Goal: Use online tool/utility: Utilize a website feature to perform a specific function

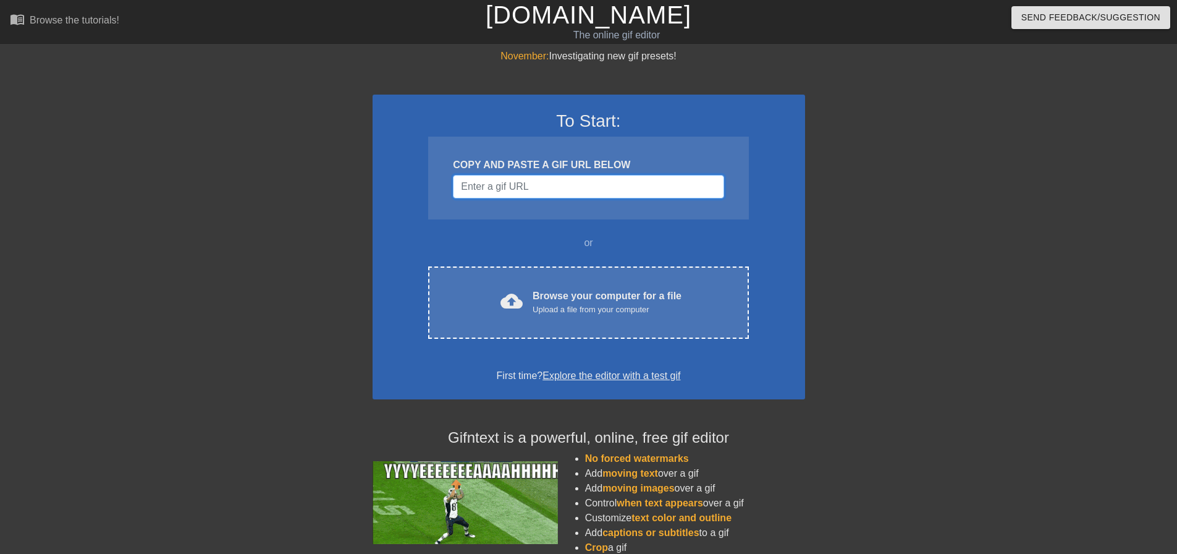
click at [609, 193] on input "Username" at bounding box center [588, 186] width 271 height 23
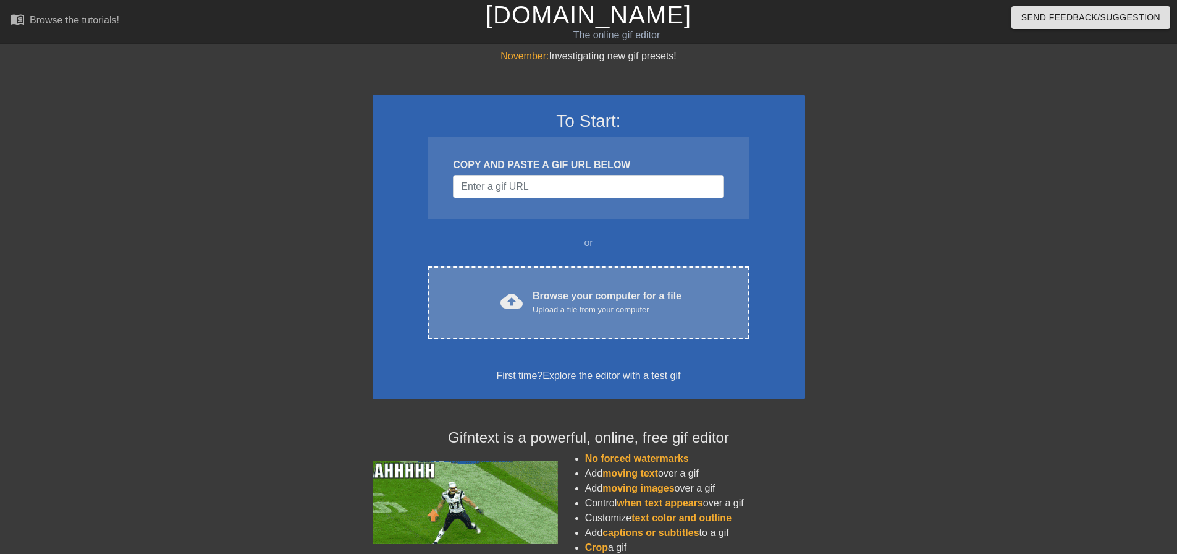
click at [588, 303] on div "Upload a file from your computer" at bounding box center [607, 309] width 149 height 12
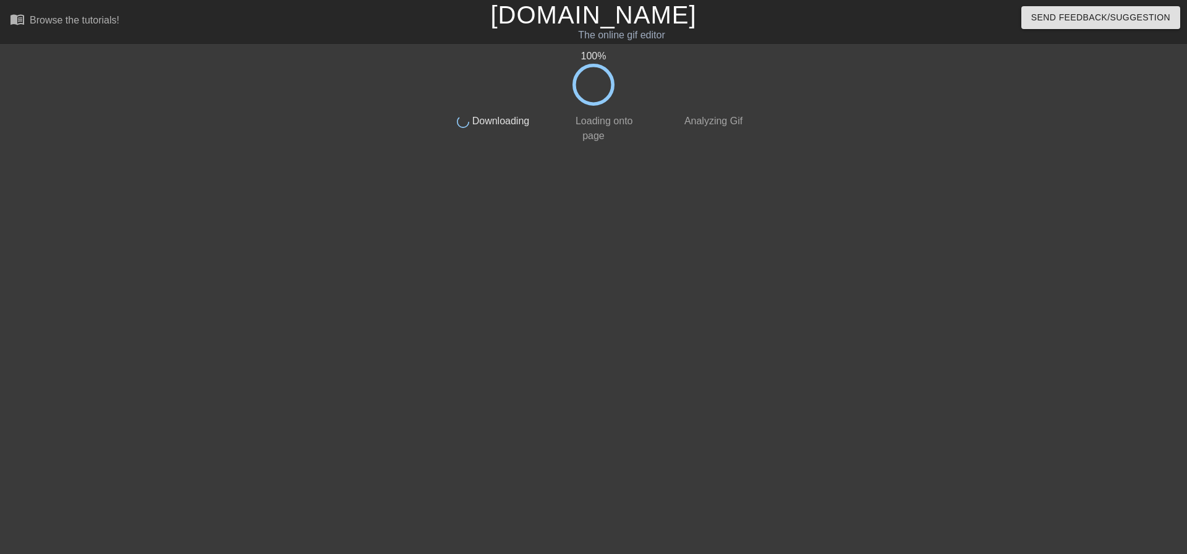
click at [622, 120] on span "Loading onto page" at bounding box center [602, 128] width 60 height 25
click at [685, 88] on div "100 %" at bounding box center [593, 77] width 310 height 57
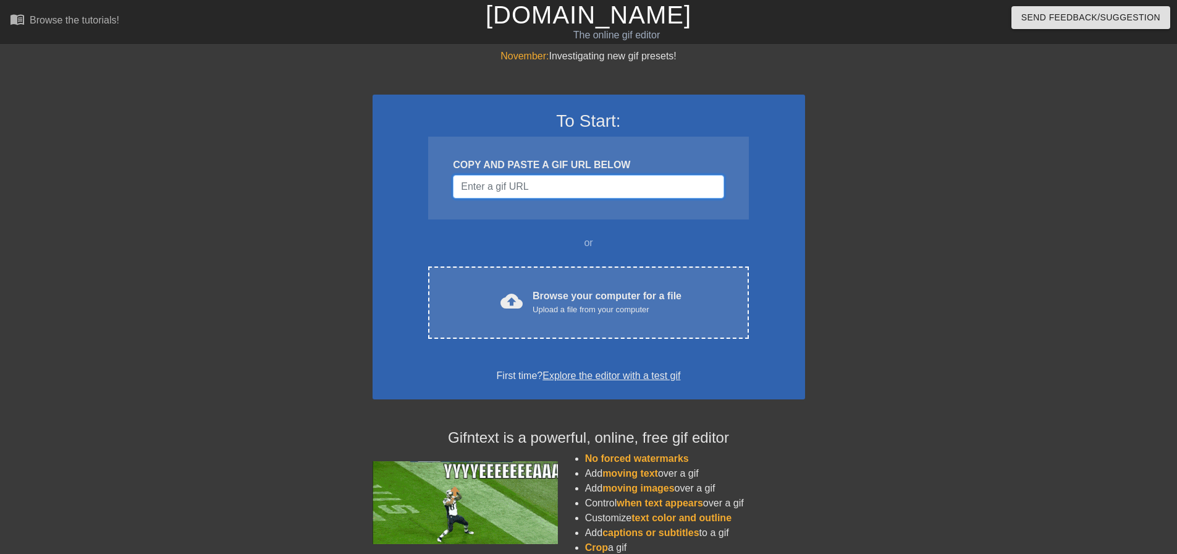
click at [587, 195] on input "Username" at bounding box center [588, 186] width 271 height 23
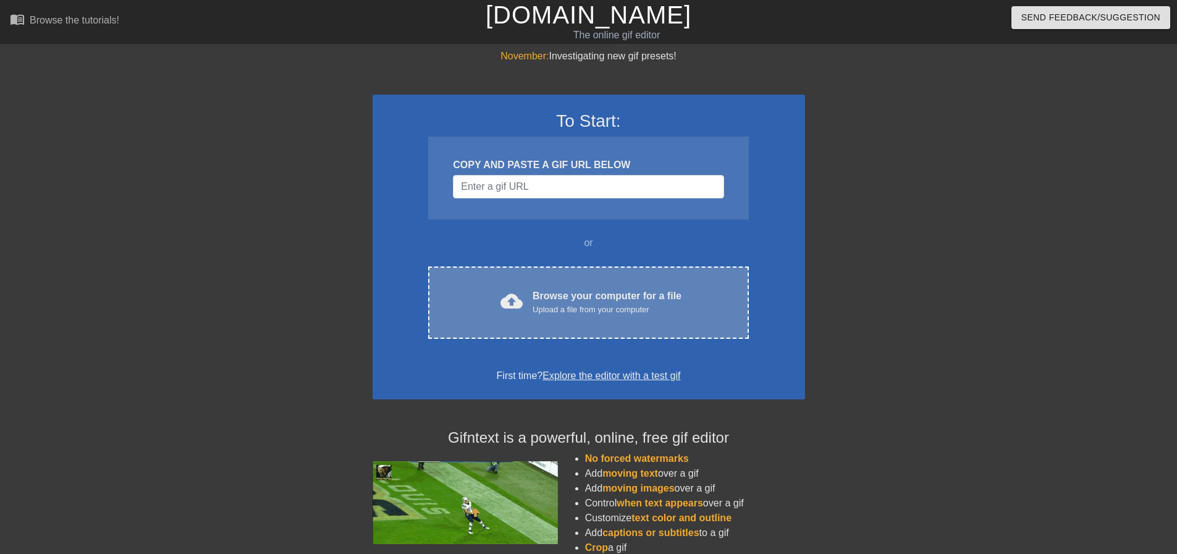
click at [558, 319] on div "cloud_upload Browse your computer for a file Upload a file from your computer C…" at bounding box center [588, 302] width 320 height 72
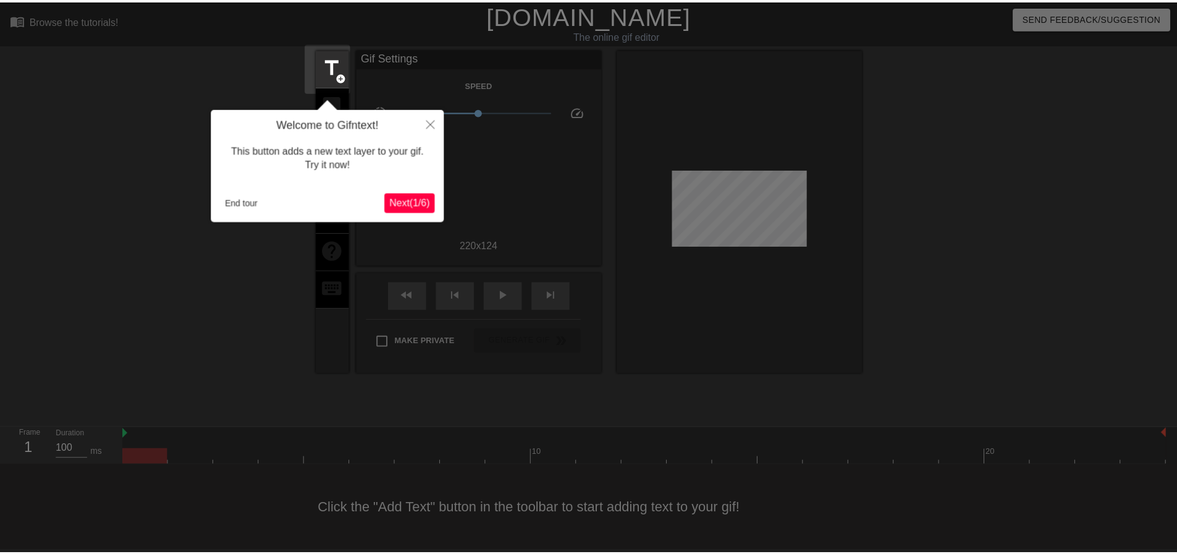
scroll to position [6, 0]
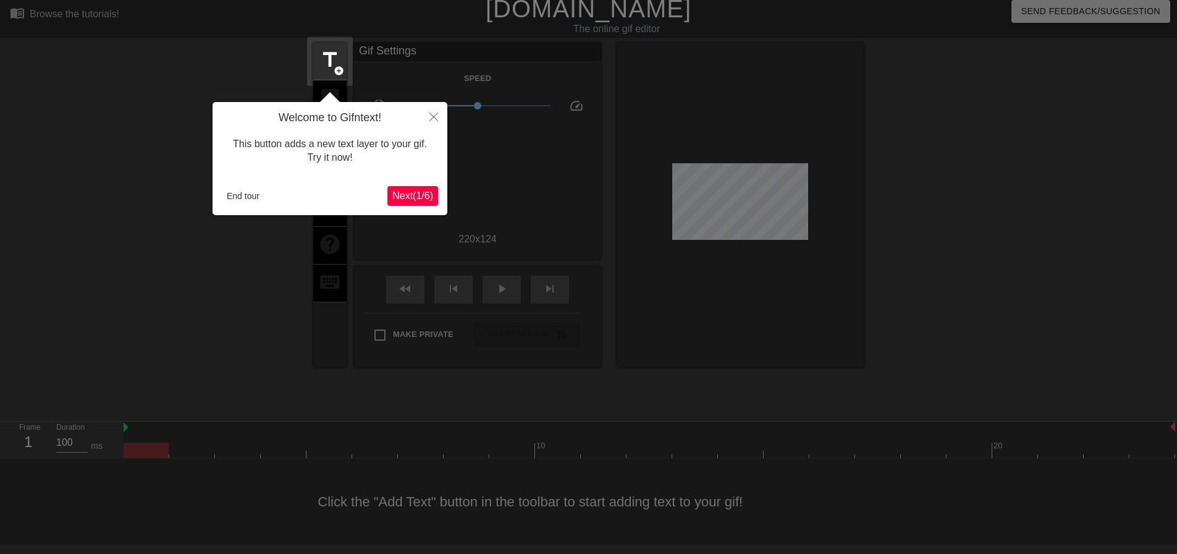
click at [422, 196] on span "Next ( 1 / 6 )" at bounding box center [412, 195] width 41 height 11
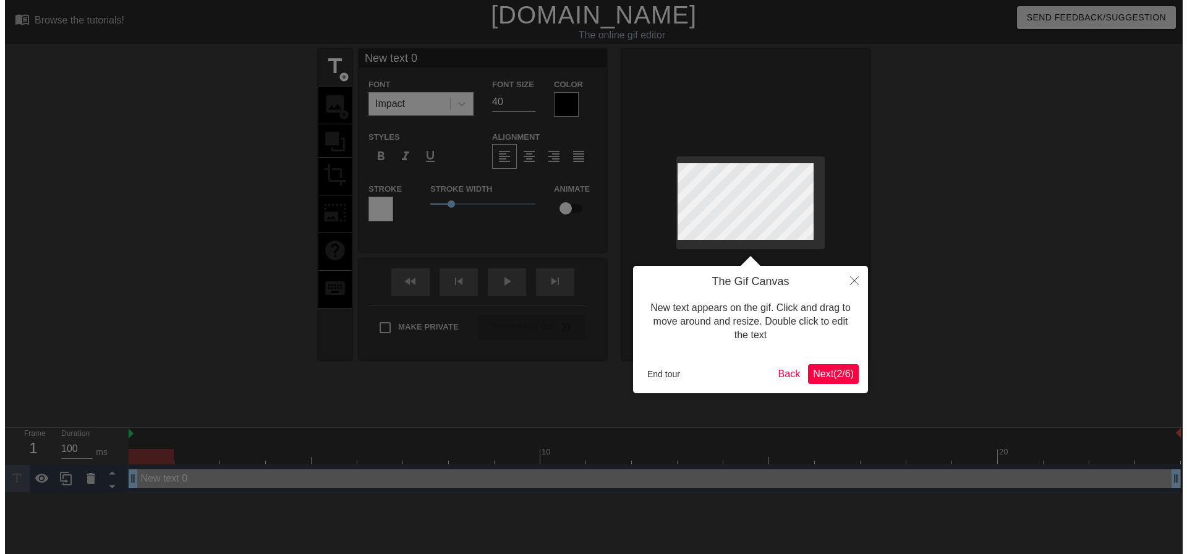
scroll to position [0, 0]
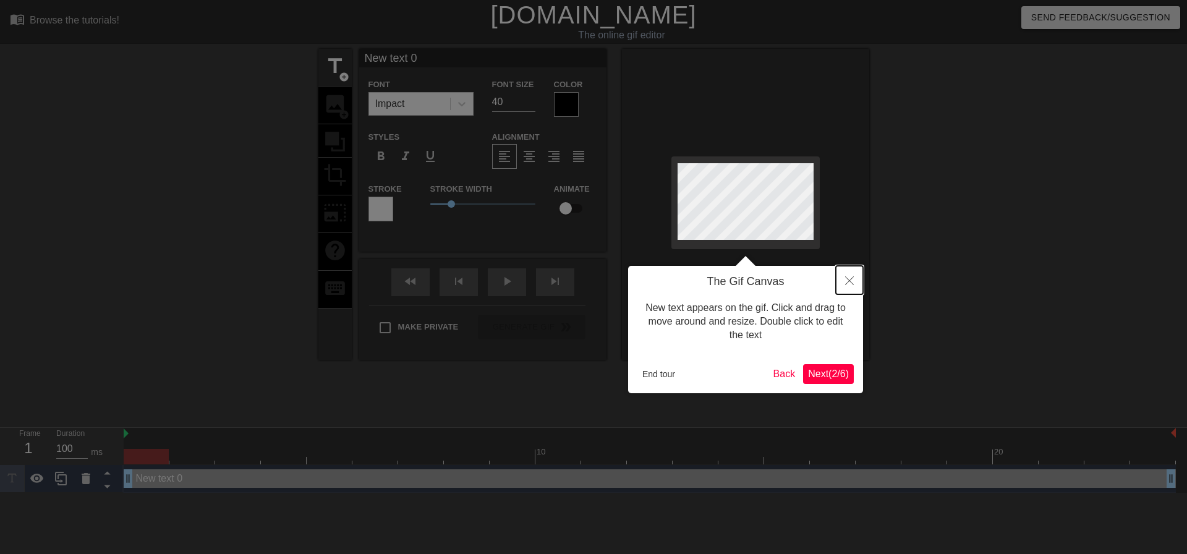
click at [847, 273] on button "Close" at bounding box center [849, 280] width 27 height 28
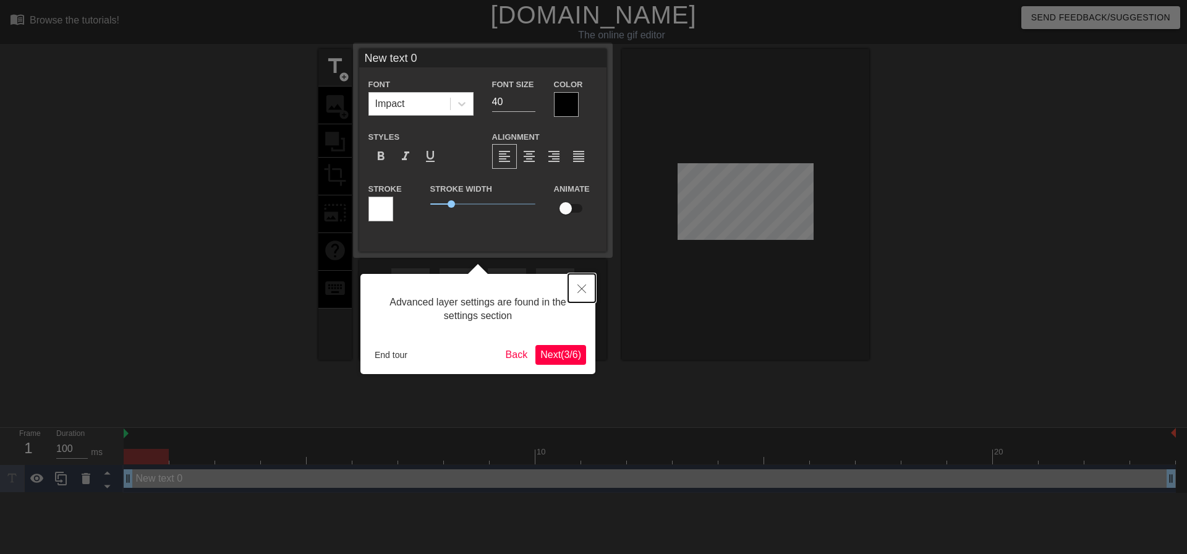
click at [587, 292] on button "Close" at bounding box center [581, 288] width 27 height 28
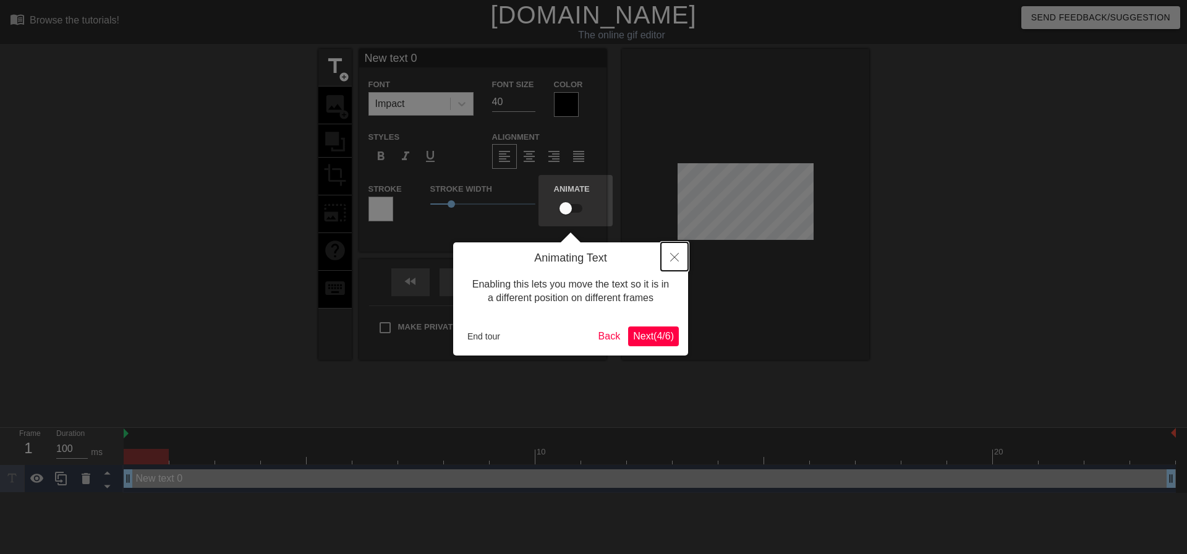
click at [681, 253] on button "Close" at bounding box center [674, 256] width 27 height 28
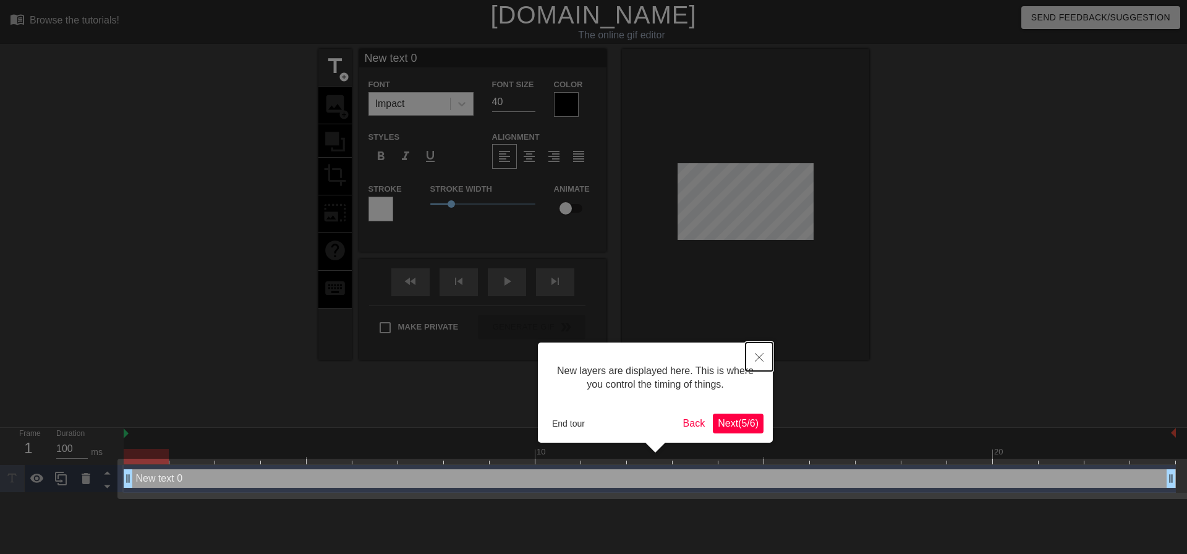
click at [759, 358] on icon "Close" at bounding box center [759, 357] width 9 height 9
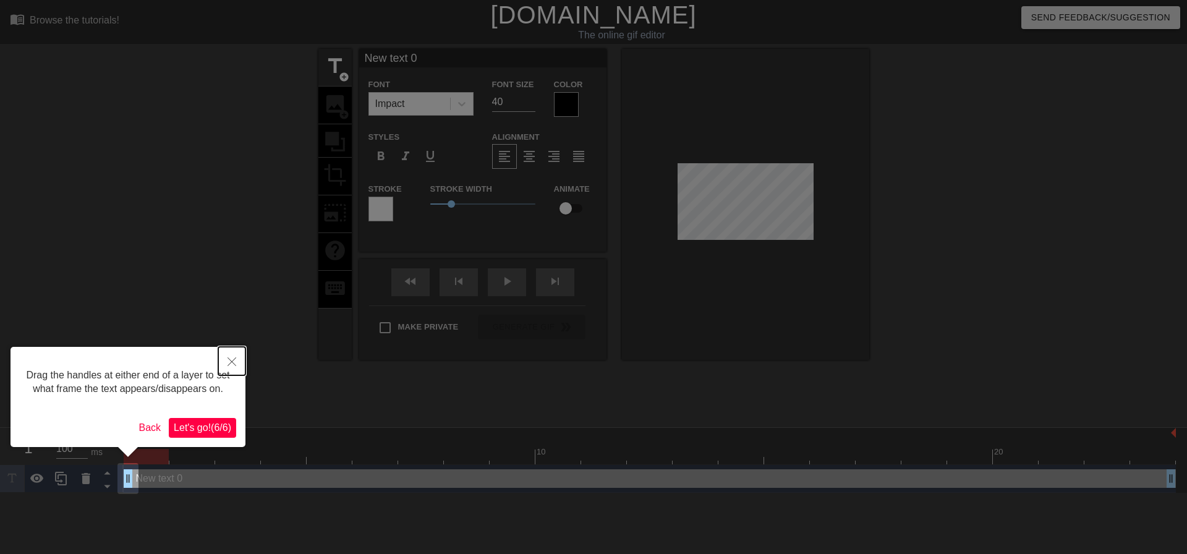
click at [228, 357] on button "Close" at bounding box center [231, 361] width 27 height 28
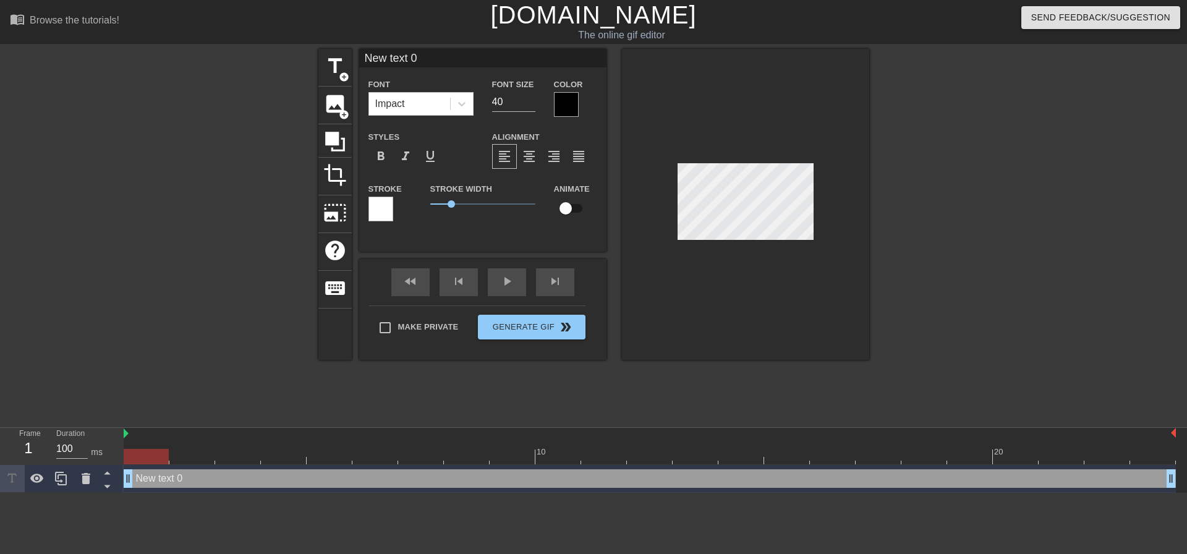
drag, startPoint x: 142, startPoint y: 481, endPoint x: 226, endPoint y: 486, distance: 84.8
click at [226, 486] on div "New text 0 drag_handle drag_handle" at bounding box center [650, 478] width 1052 height 19
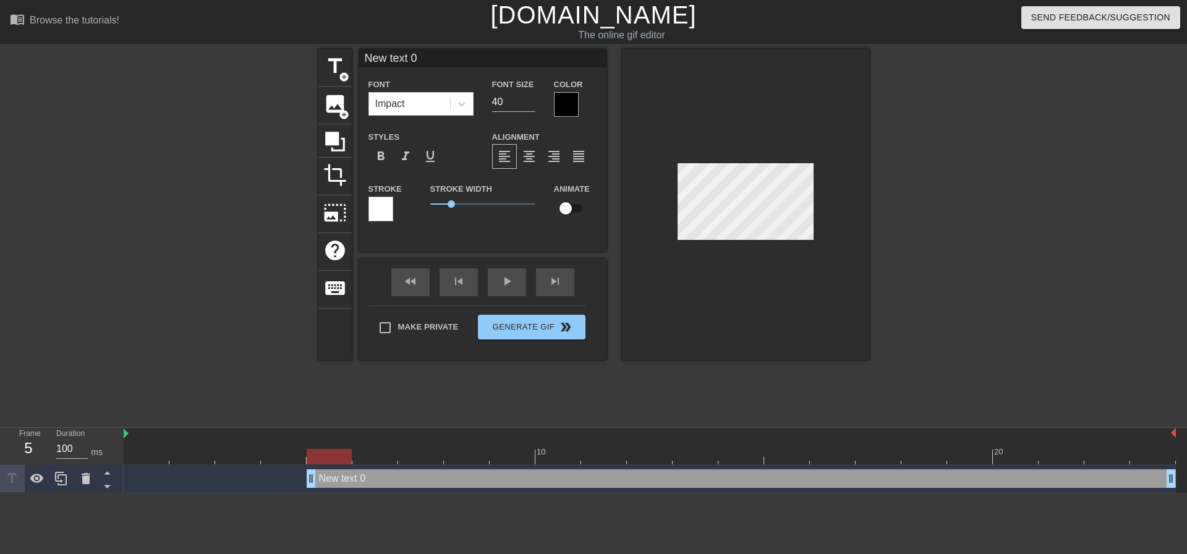
drag, startPoint x: 124, startPoint y: 481, endPoint x: 297, endPoint y: 459, distance: 174.6
click at [297, 459] on div "10 20 New text 0 drag_handle drag_handle" at bounding box center [655, 460] width 1063 height 65
type input "D"
type textarea "D"
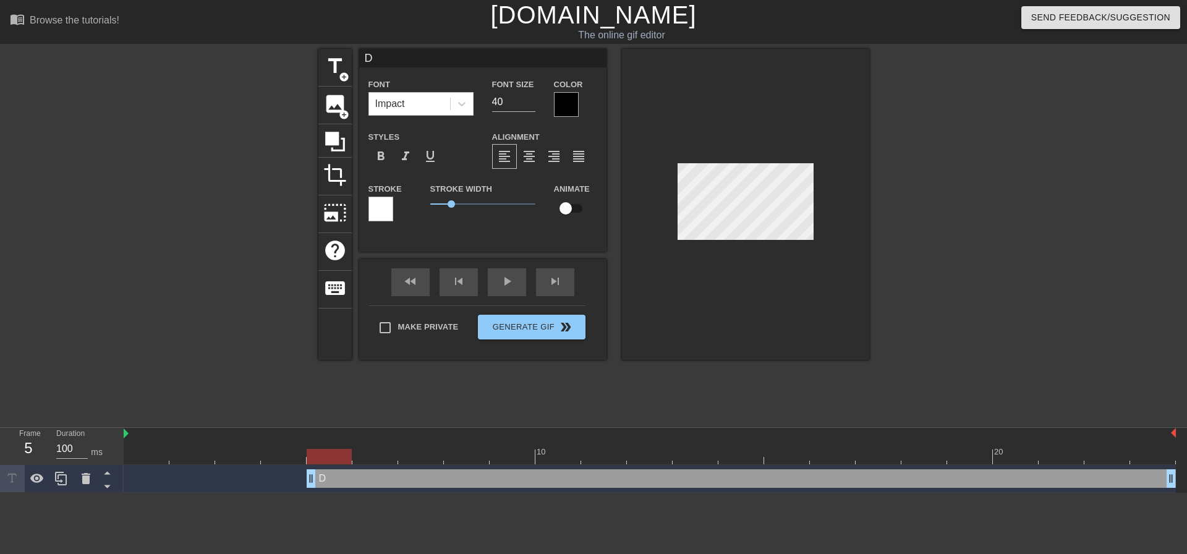
type input "Da"
type textarea "Da"
type input "Dai"
type textarea "Dai"
type input "Dail"
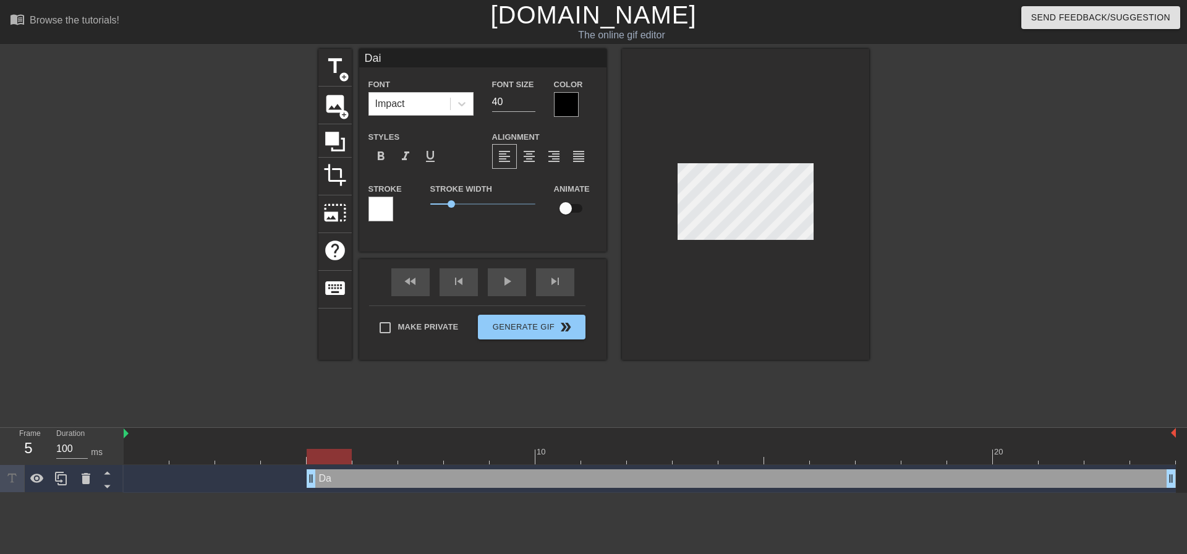
type textarea "Dail"
type input "Daily"
type textarea "Daily"
type input "Daily"
type textarea "Daily"
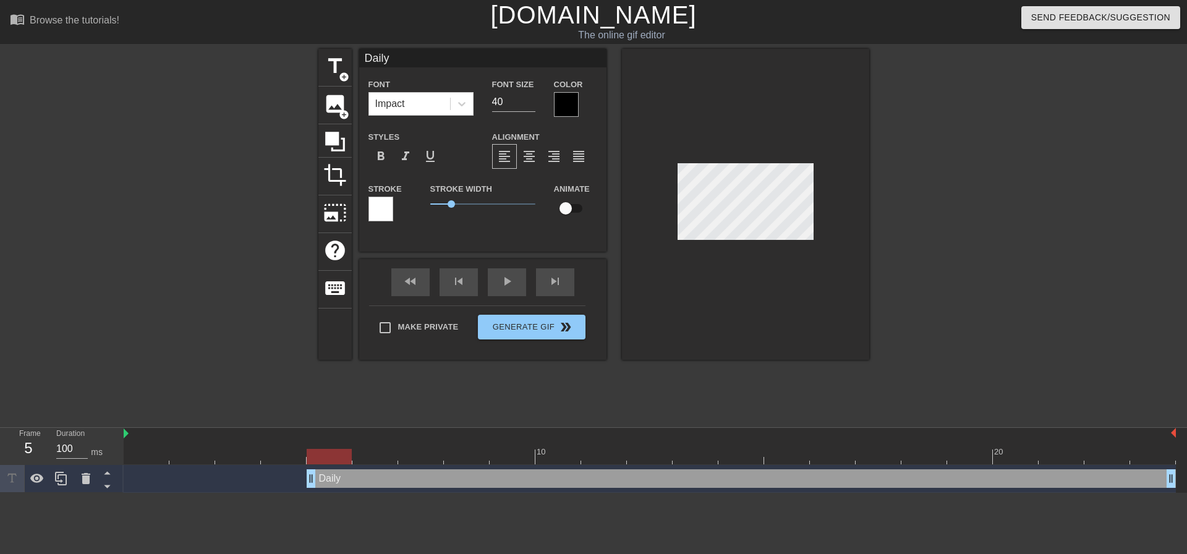
type input "Daily t"
type textarea "Daily t"
type input "Daily ti"
type textarea "Daily ti"
type input "Daily tim"
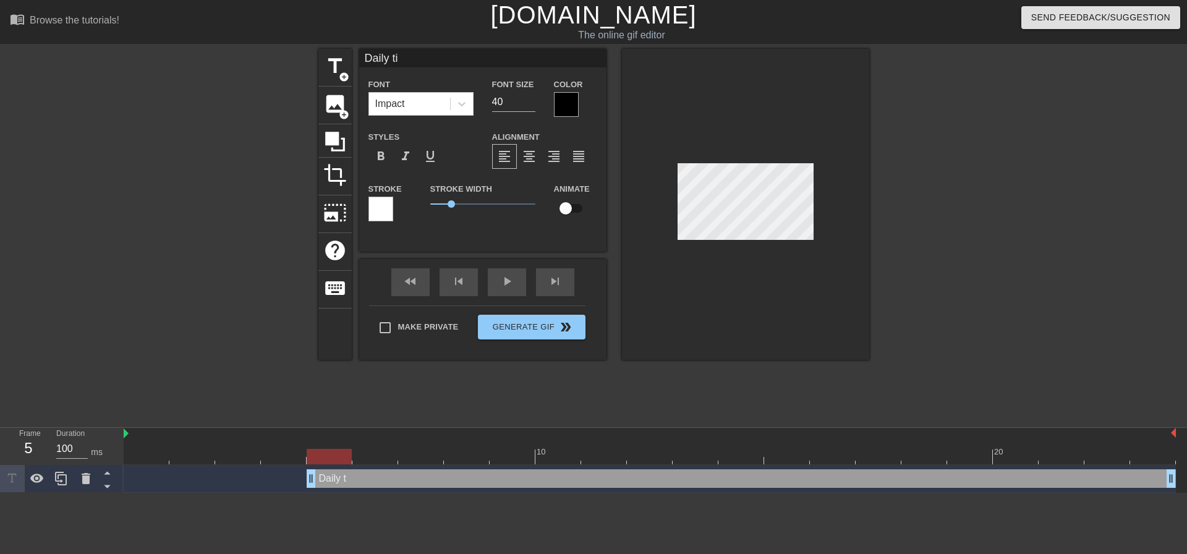
type textarea "Daily tim"
type input "Daily time"
type textarea "Daily time"
type input "Daily time"
type textarea "Daily time"
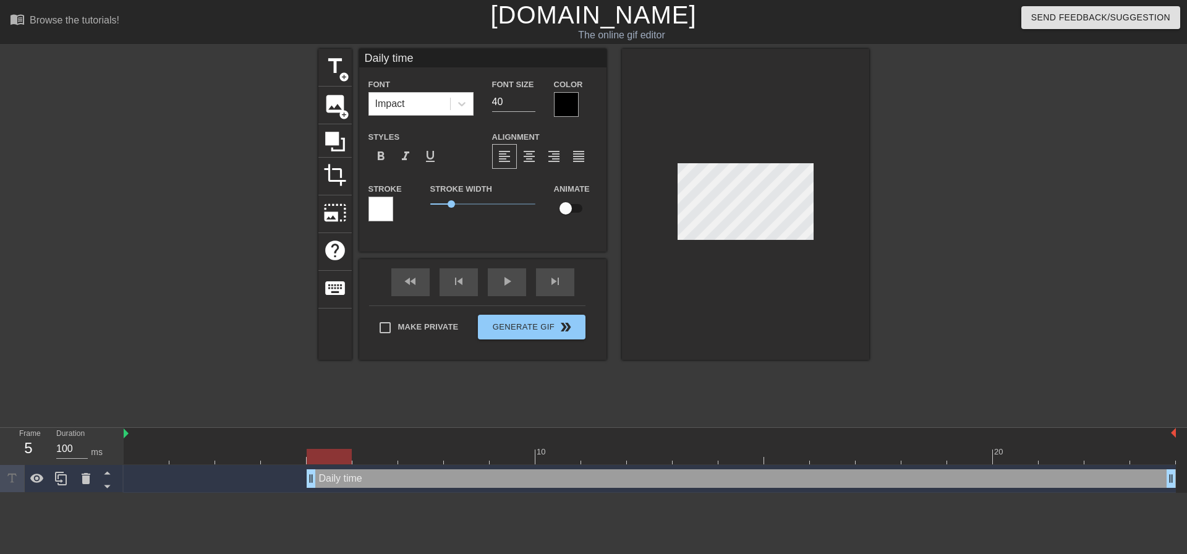
type input "Daily time c"
type textarea "Daily time co"
type input "Daily time com"
type textarea "Daily time com"
type input "Daily time como"
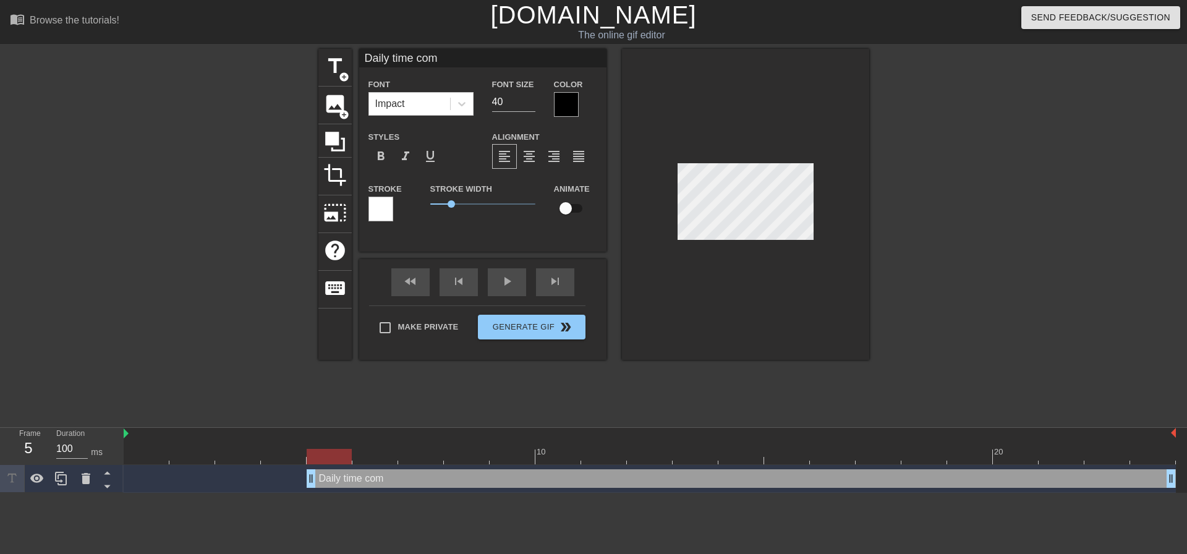
type textarea "Daily time como"
type input "Daily time comok"
type textarea "Daily time comok"
type input "Daily time como"
type textarea "Daily time como"
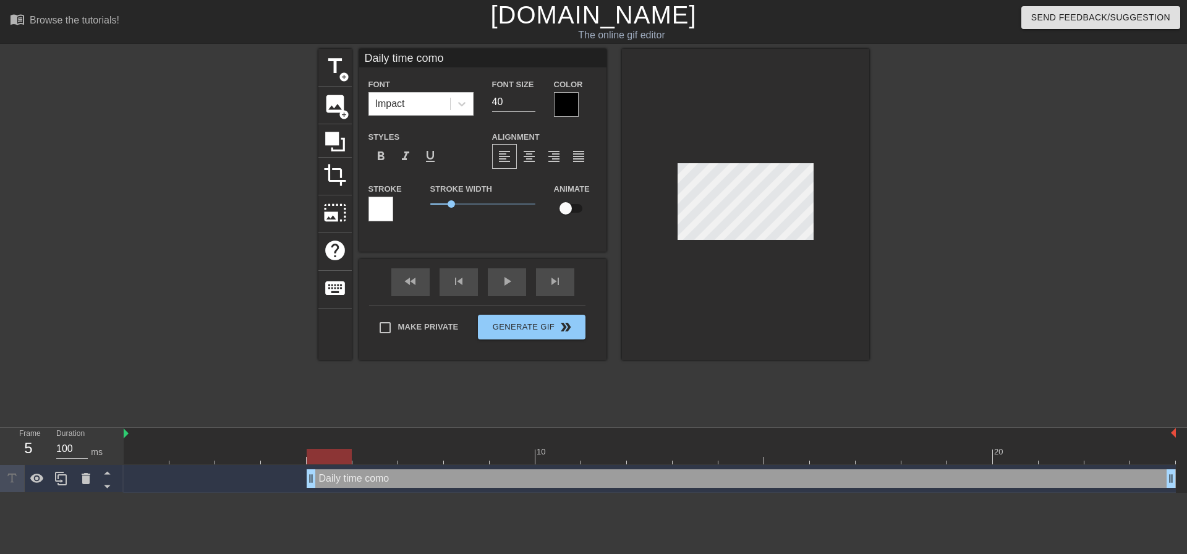
type input "Daily time com"
type textarea "Daily time com"
type input "Daily time co"
type textarea "Daily time co"
type input "Daily time c"
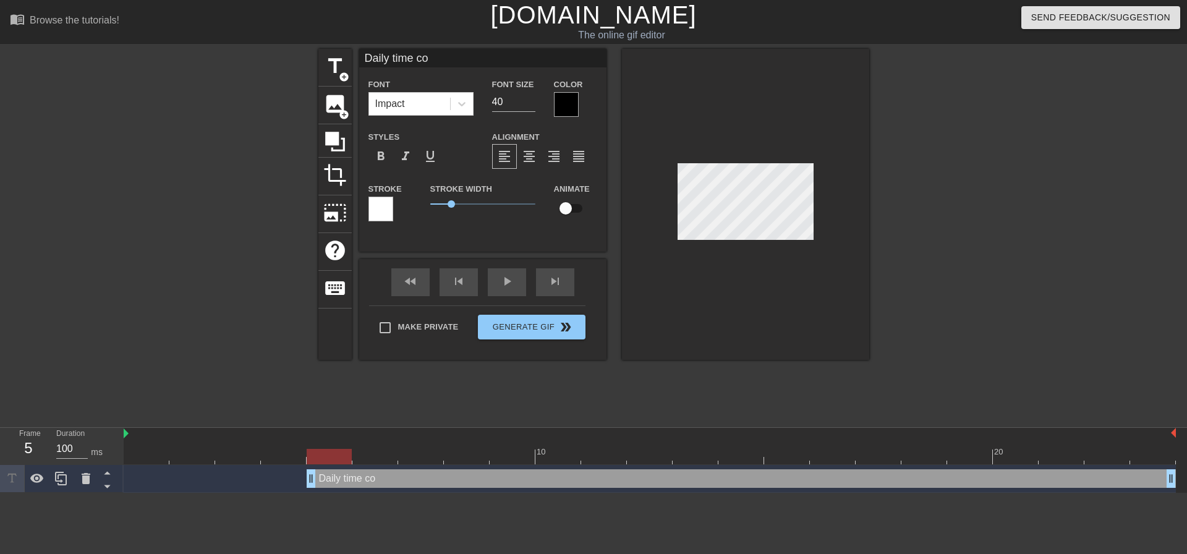
type textarea "Daily time c"
type input "Daily time"
type textarea "Daily time"
type input "Daily time"
type textarea "Daily time"
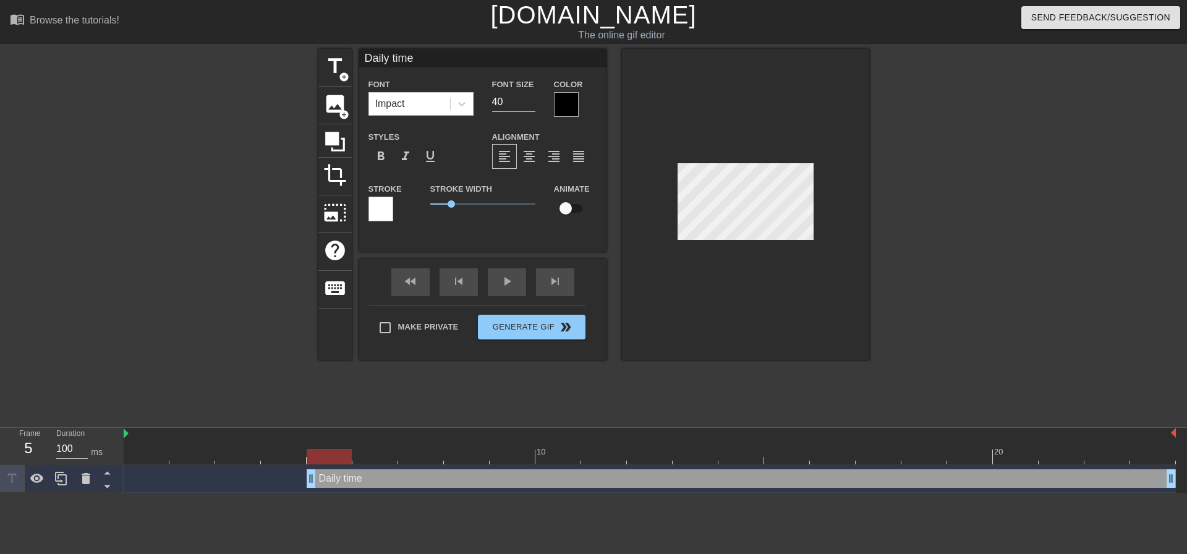
type input "Daily tim"
type textarea "Daily tim"
type input "Daily ti"
type textarea "Daily ti"
type input "Daily t"
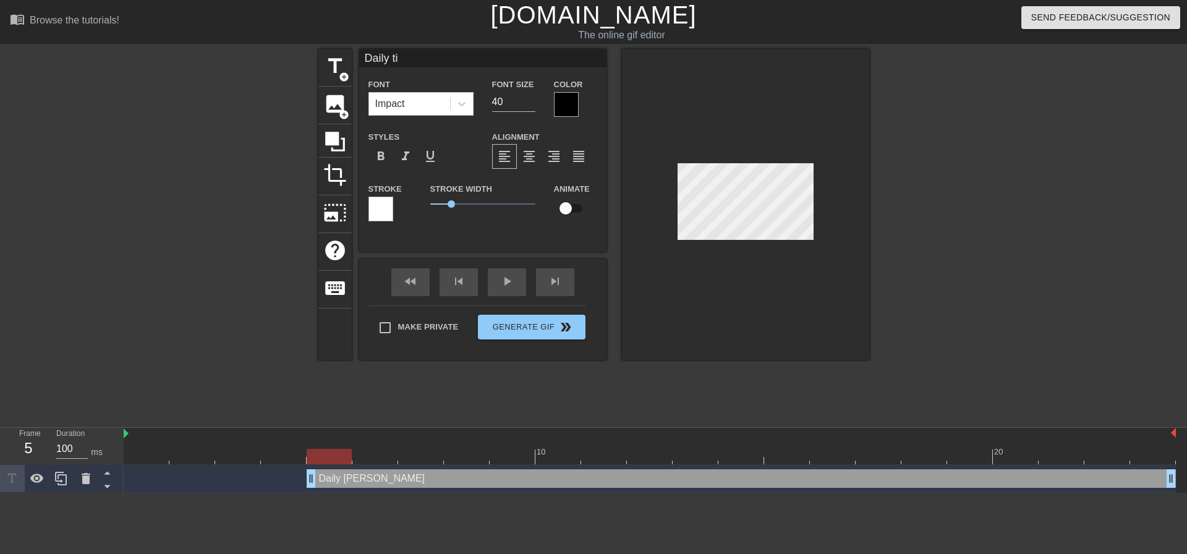
type textarea "Daily t"
type input "Daily"
type textarea "Daily"
type input "Daily"
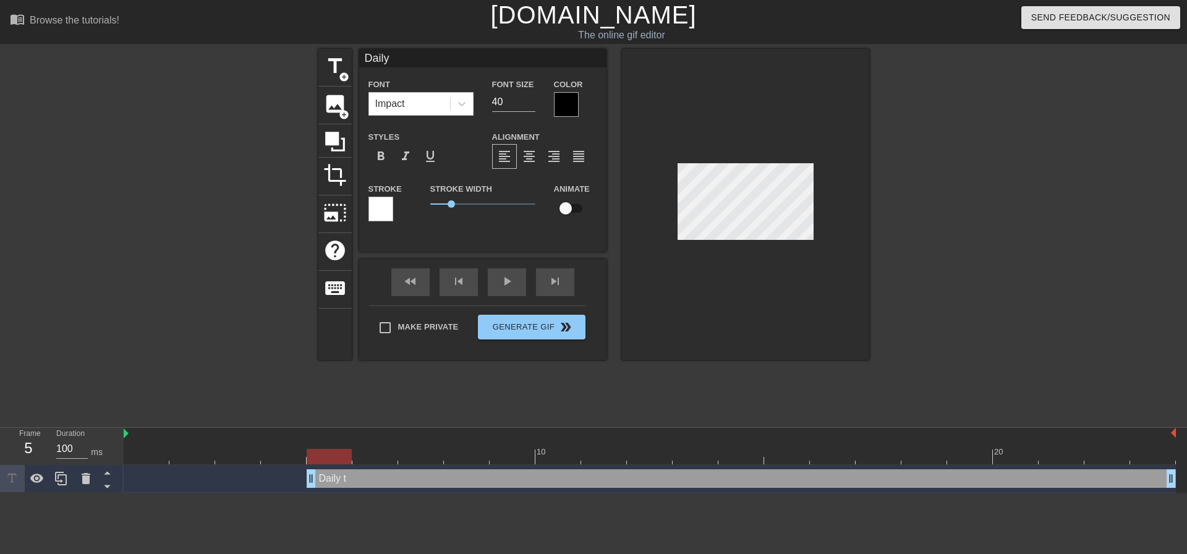
type textarea "Daily"
type input "Daily"
type textarea "Daily"
type input "Daily t"
type textarea "Daily ti"
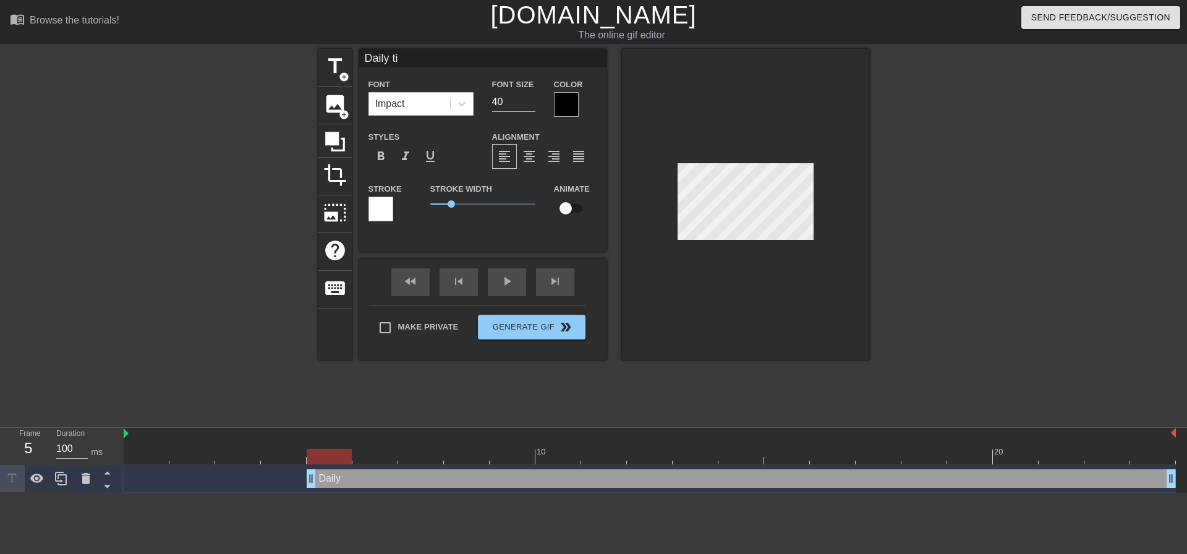
type input "Daily tim"
type textarea "Daily tim"
type input "Daily time"
type textarea "Daily time"
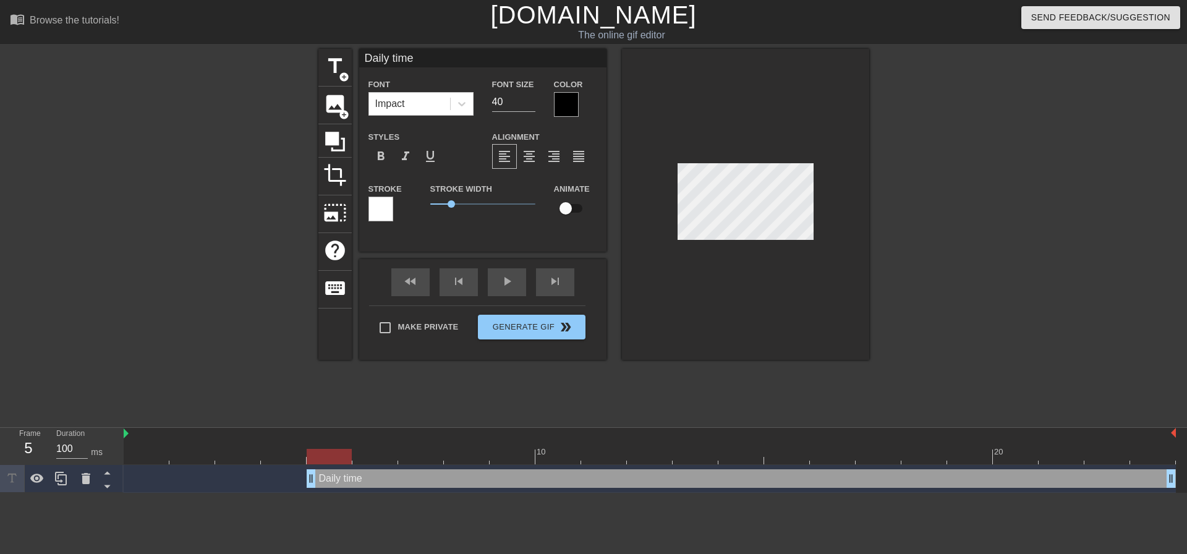
type input "Daily time"
type textarea "Daily time"
type input "Daily time"
type textarea "Daily time"
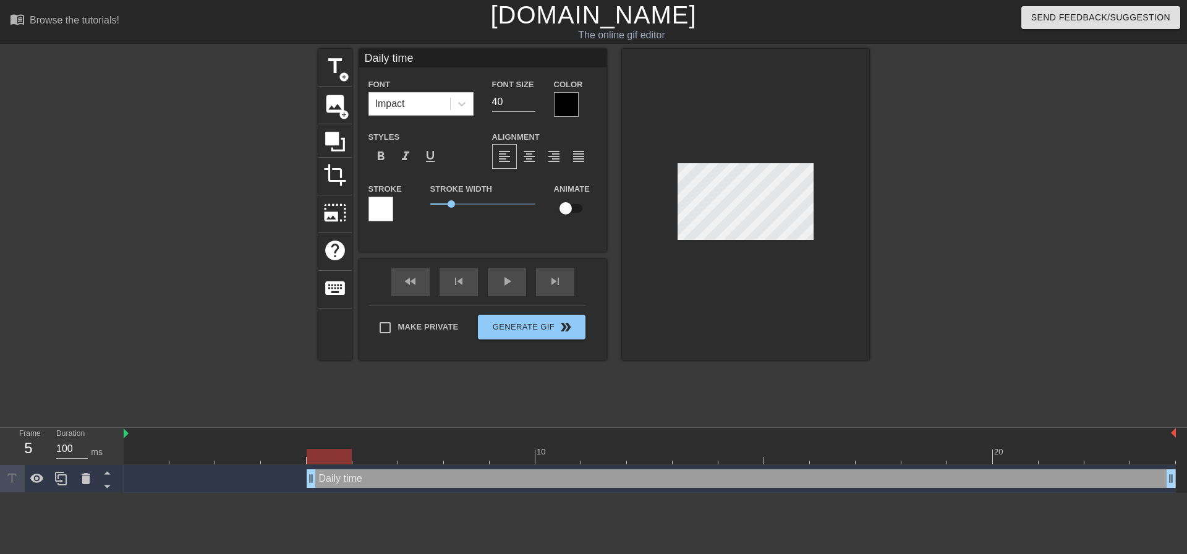
type input "Daily time d"
type textarea "Daily time dc"
type input "Daily time dco"
type textarea "Daily time dco"
type input "Daily time dcom"
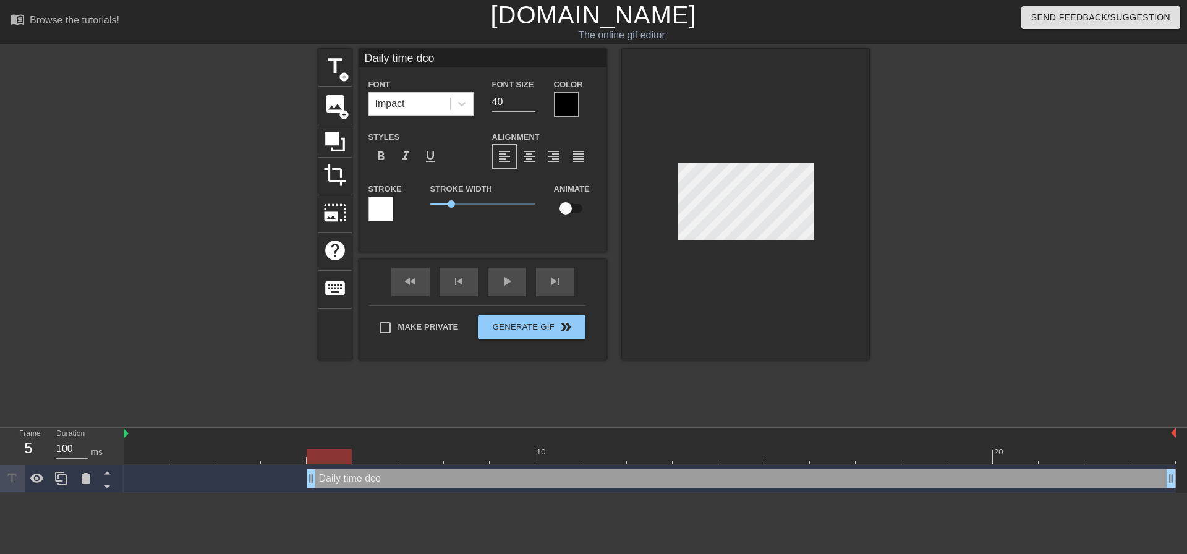
type textarea "Daily time dcom"
type input "Daily time dcomp"
type textarea "Daily time dcomp"
type input "Daily time dcom"
type textarea "Daily time dcom"
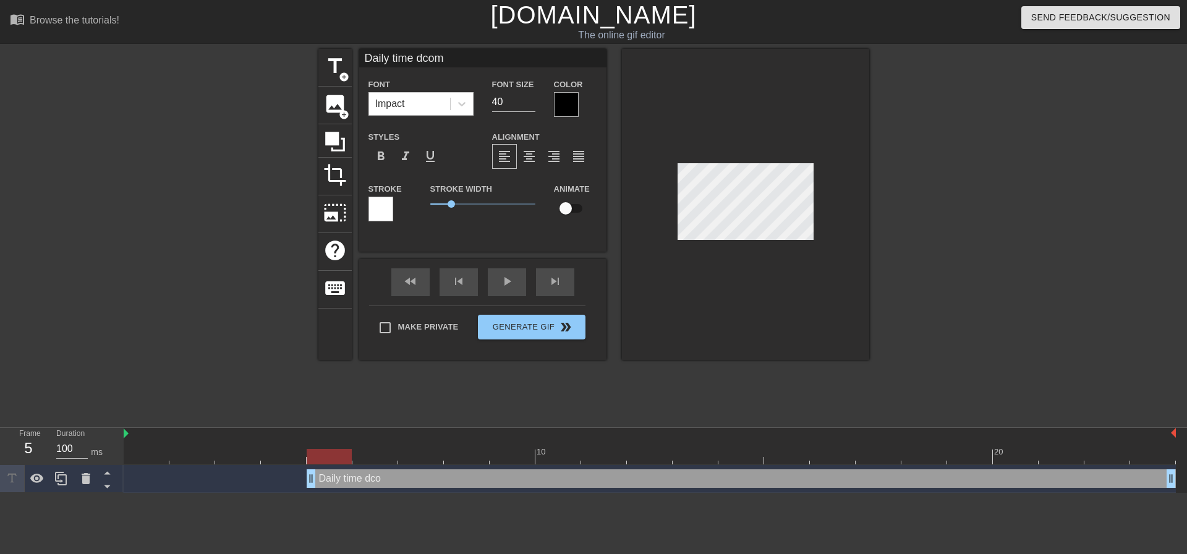
type input "Daily time dco"
type textarea "Daily time dco"
type input "Daily time dc"
type textarea "Daily time dc"
type input "Daily time d"
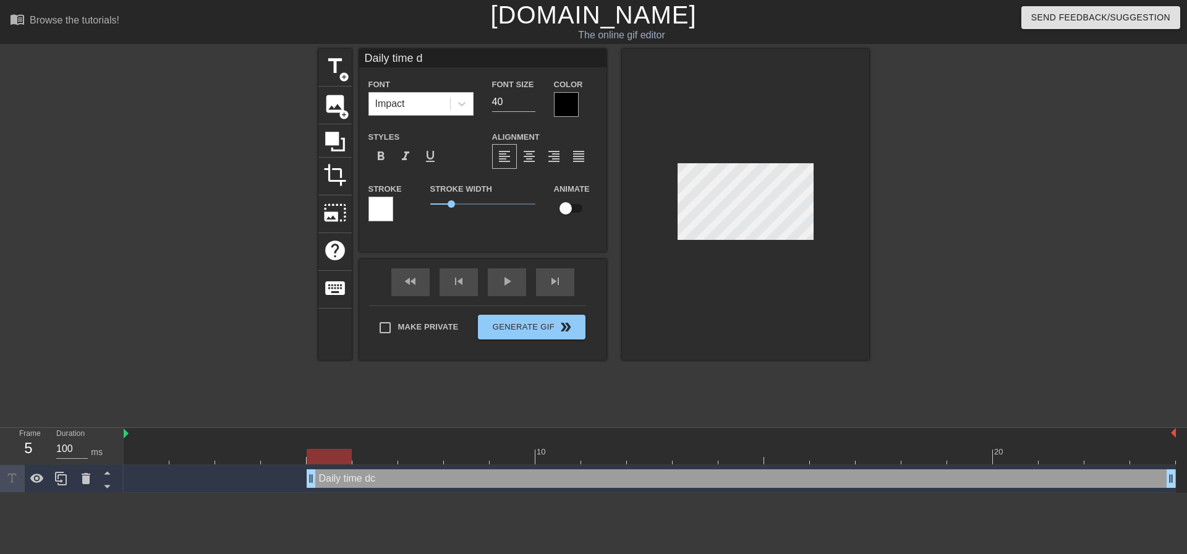
type textarea "Daily time d"
type input "Daily time"
type textarea "Daily time"
type input "Daily time c"
type textarea "Daily time c"
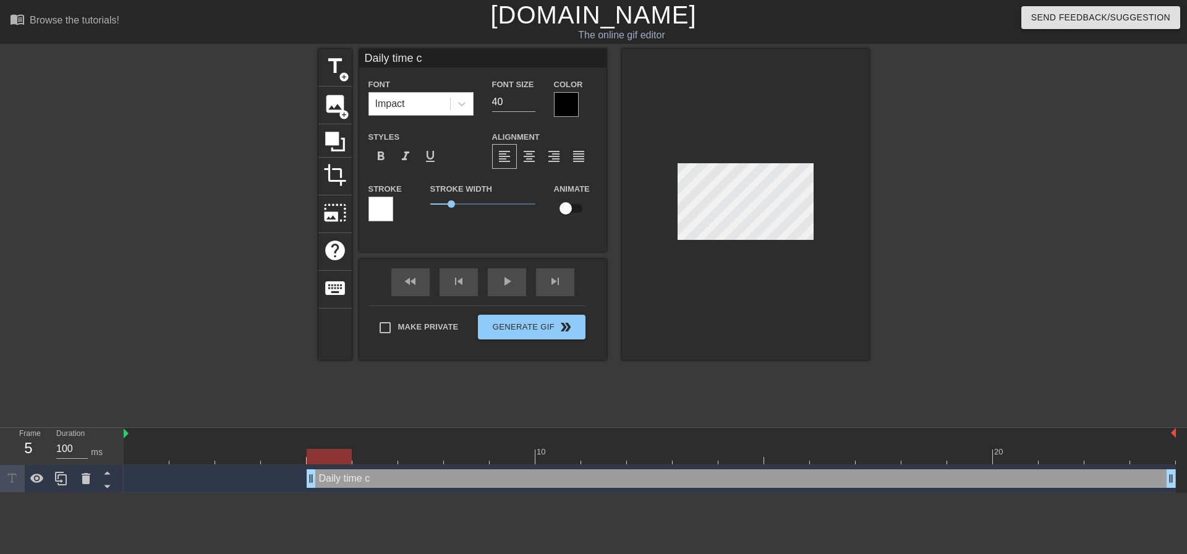
type input "Daily time co"
type textarea "Daily time co"
type input "Daily time com"
type textarea "Daily time com"
type input "Daily time como"
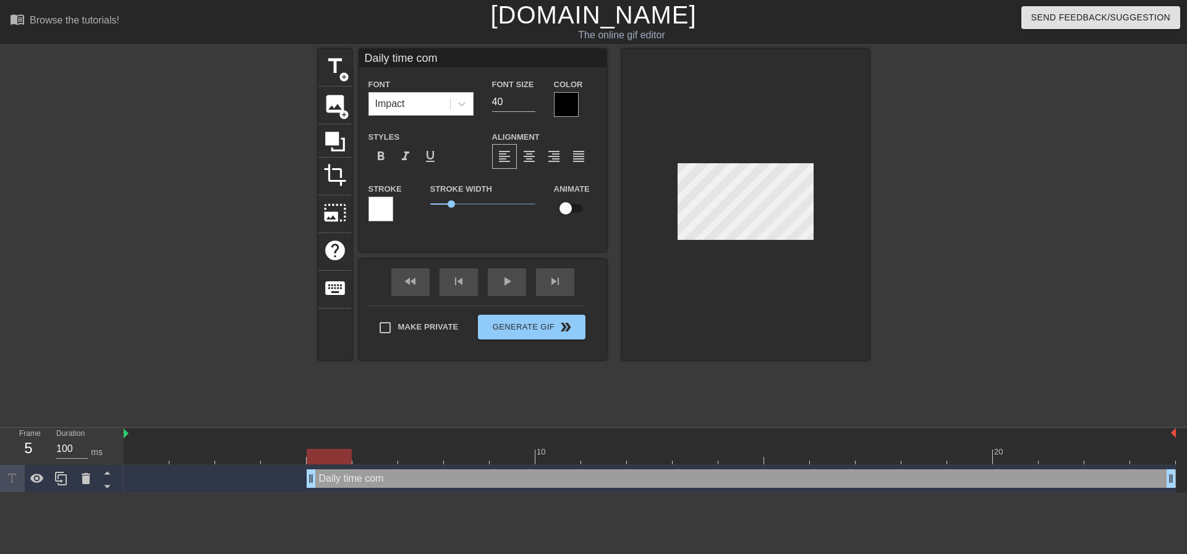
type textarea "Daily time como"
type input "Daily time comok"
type textarea "Daily time comok"
type input "Daily time como"
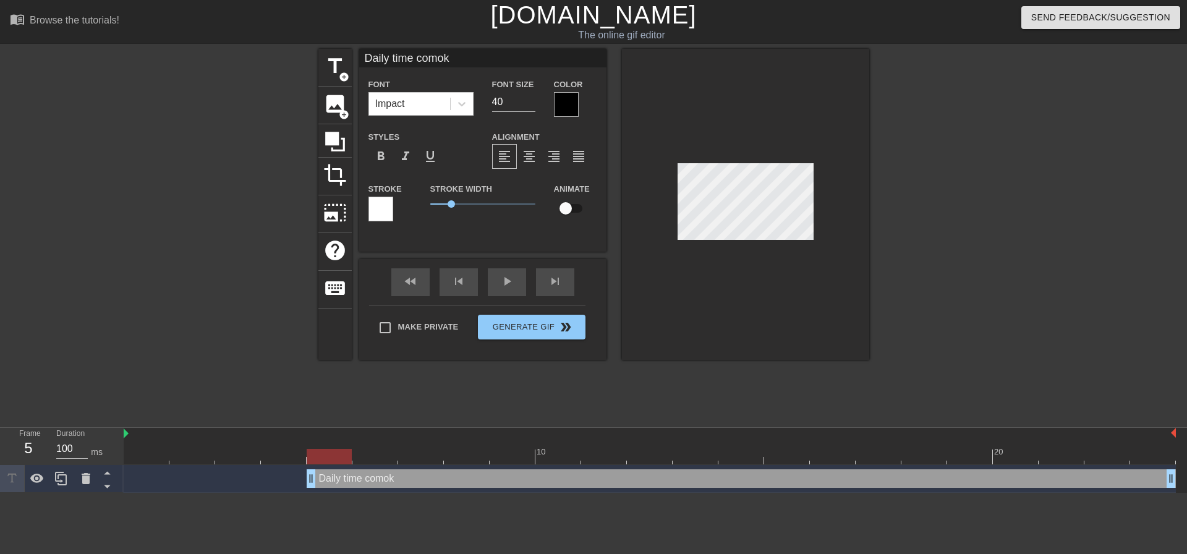
type textarea "Daily time como"
type input "Daily time com"
type textarea "Daily time com"
type input "Daily time comp"
type textarea "Daily time comp"
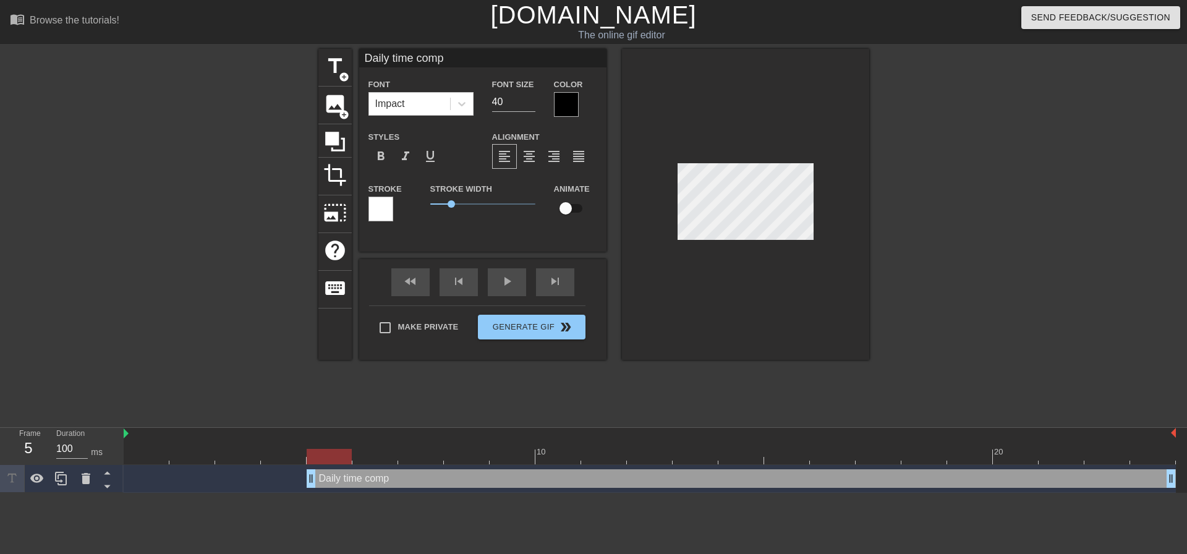
type input "Daily time compl"
type textarea "Daily time compl"
type input "Daily time compli"
type textarea "Daily time compli"
type input "Daily time complia"
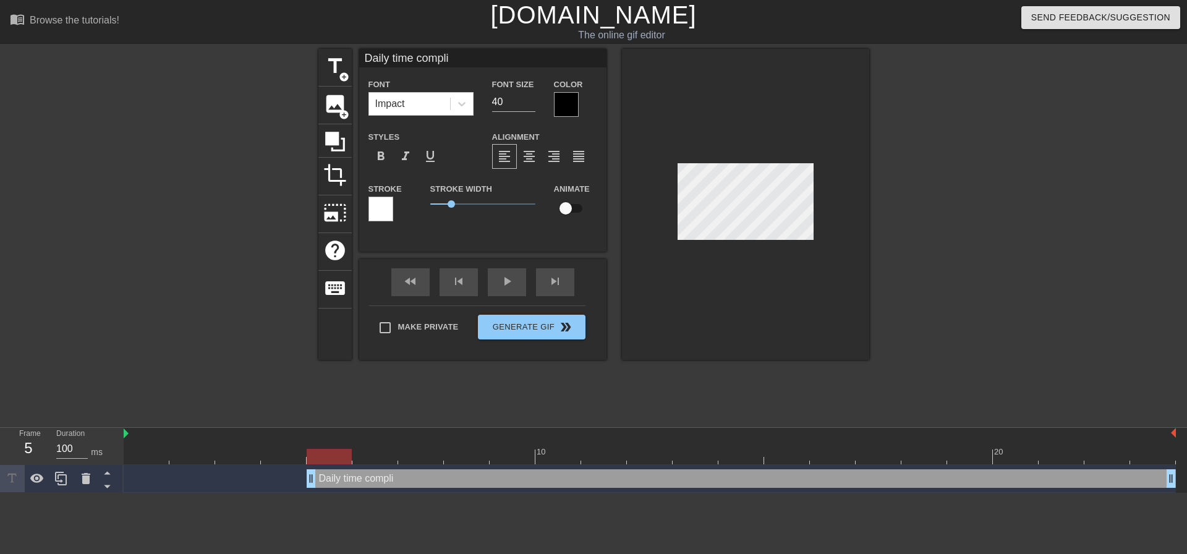
type textarea "Daily time complia"
type input "Daily time complian"
type textarea "Daily time complian"
type input "Daily time complianc"
type textarea "Daily time complianc"
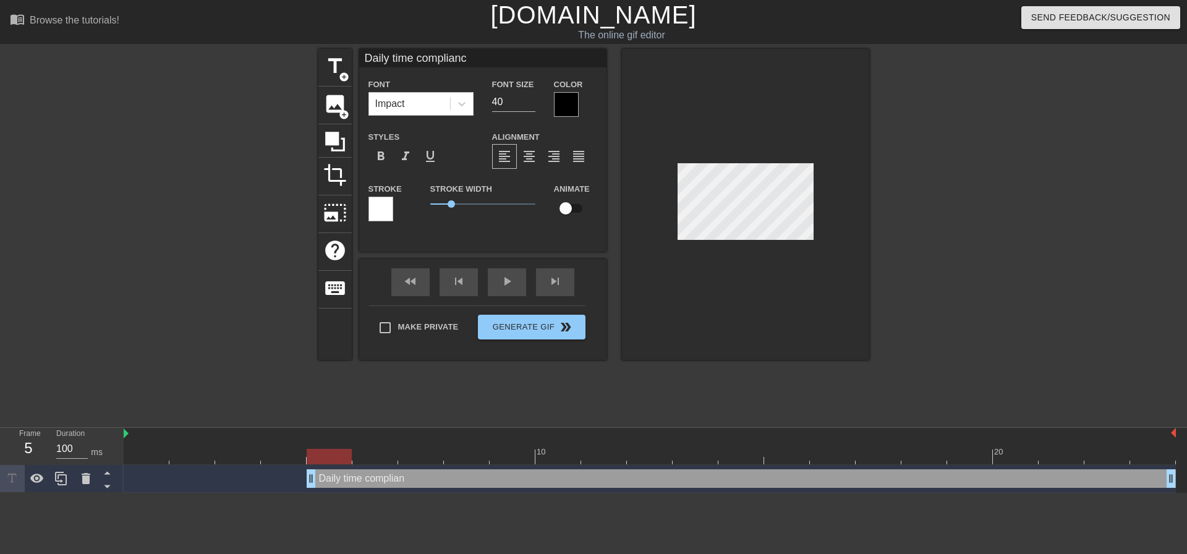
type input "Daily time compliance"
type textarea "Daily time compliance"
type input "Daily time compliance"
type textarea "Daily time compliance"
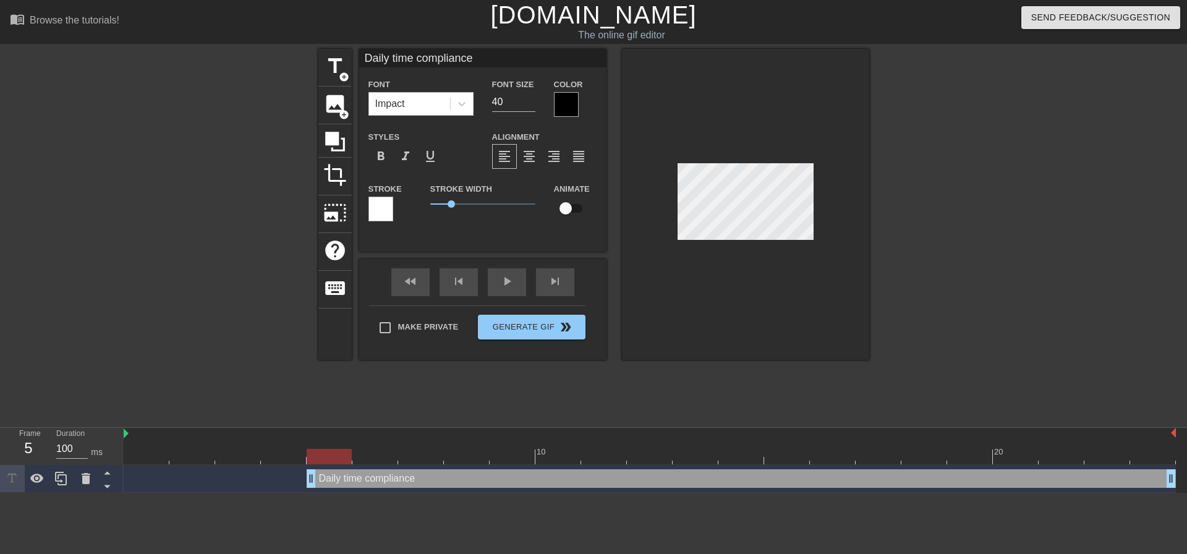
type input "Daily time compliance"
type textarea "Daily time compliance"
type input "Daily time compliance"
type textarea "Daily time compliance"
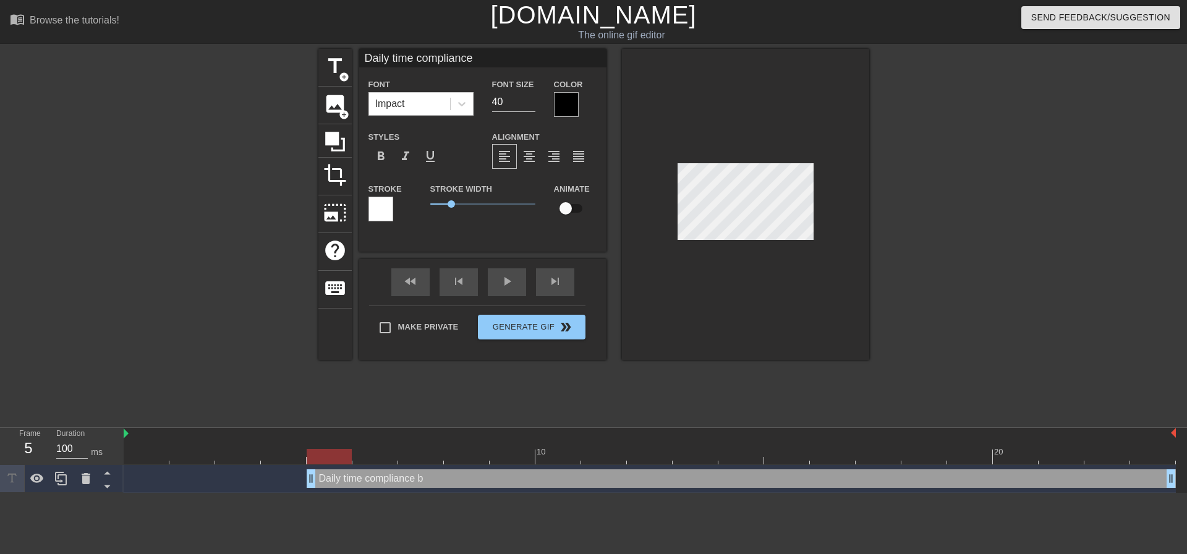
type input "Daily time complianceb"
type textarea "Daily time compliance b"
type input "Daily time complianceba"
type textarea "Daily time compliance ba"
type input "Daily time compliancebad"
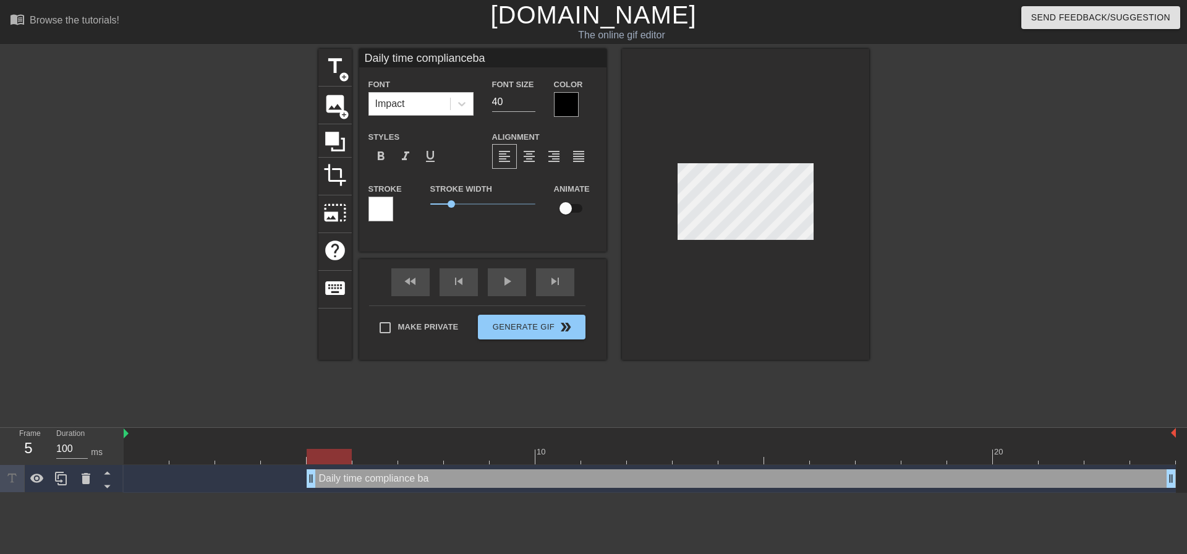
type textarea "Daily time compliance bad"
type input "Daily time compliancebadg"
type textarea "Daily time compliance badg"
type input "Daily time compliancebadge"
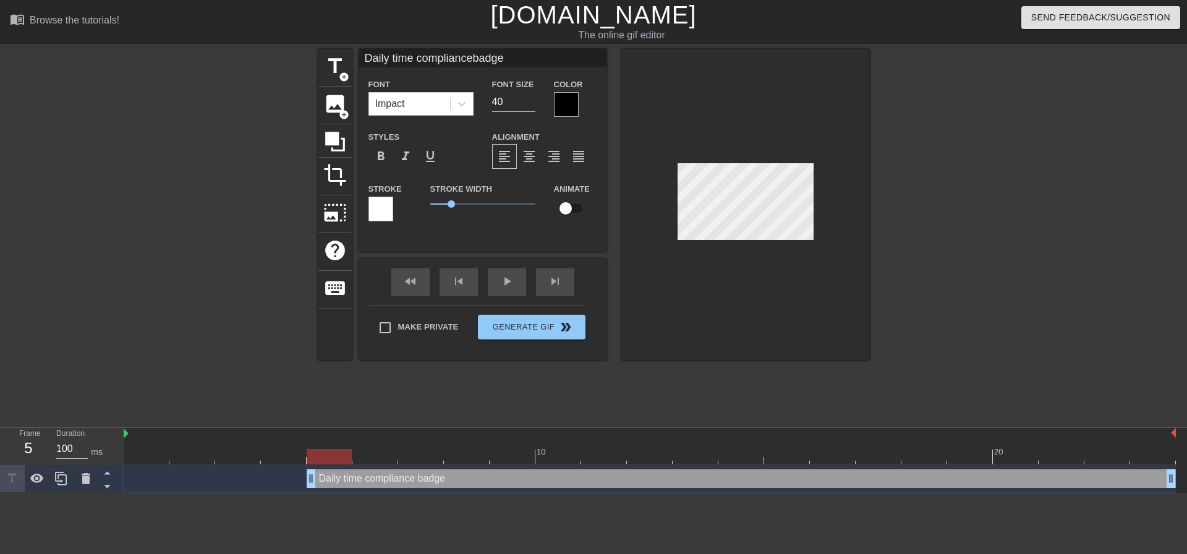
type textarea "Daily time compliance badge"
click at [638, 169] on div at bounding box center [745, 204] width 247 height 311
click at [532, 155] on span "format_align_center" at bounding box center [529, 156] width 15 height 15
click at [524, 101] on input "40" at bounding box center [513, 102] width 43 height 20
type input "Daily time compliancebadge"
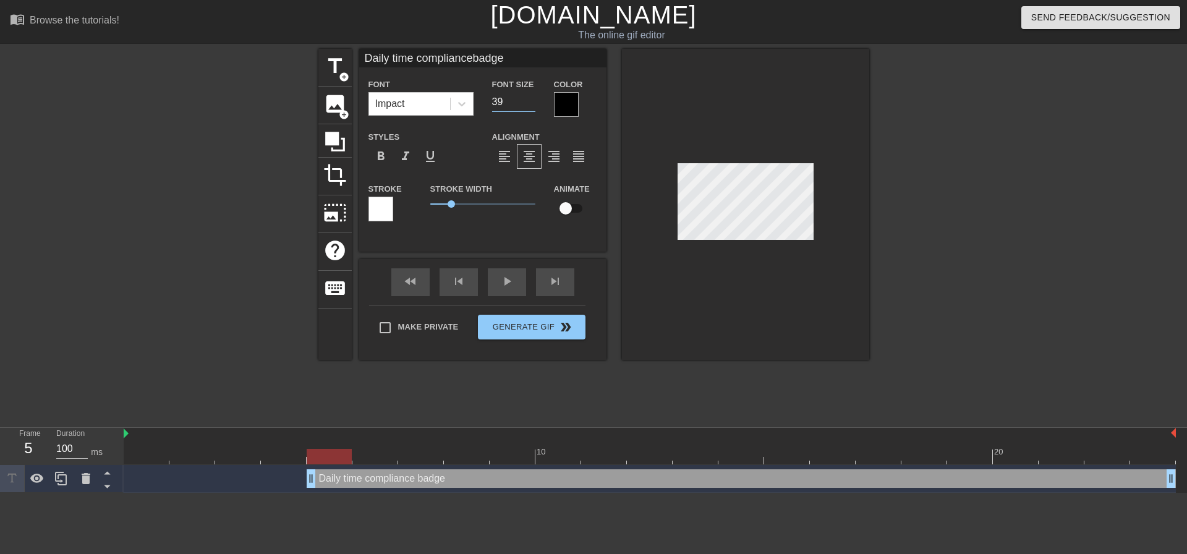
type input "39"
click at [532, 103] on input "39" at bounding box center [513, 102] width 43 height 20
type input "Daily time compliancebadge"
type input "38"
click at [532, 103] on input "38" at bounding box center [513, 102] width 43 height 20
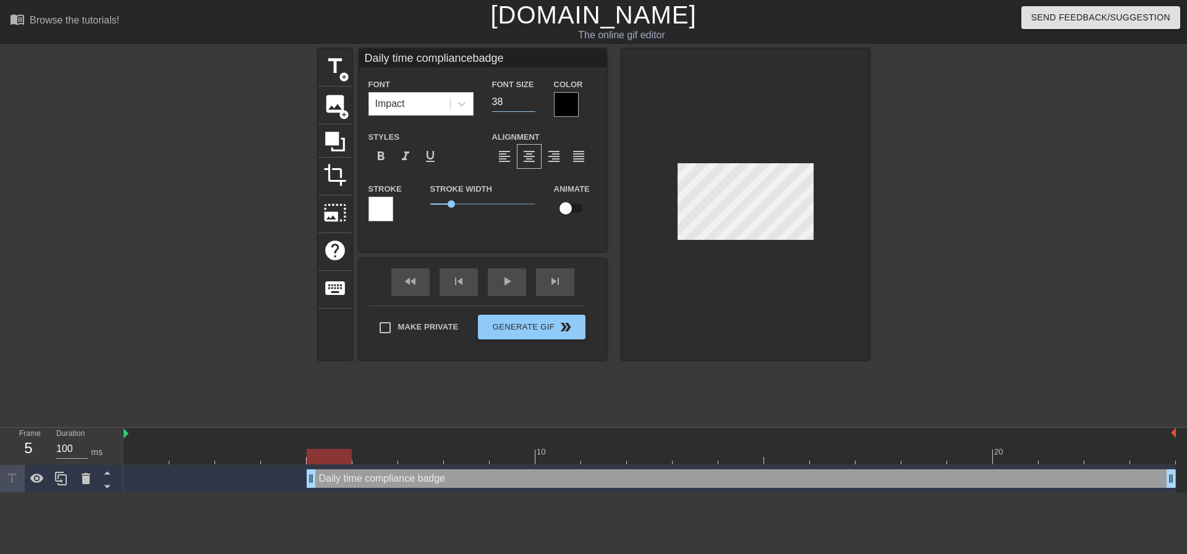
type input "Daily time compliancebadge"
type input "37"
click at [532, 103] on input "37" at bounding box center [513, 102] width 43 height 20
type input "Daily time compliancebadge"
type input "36"
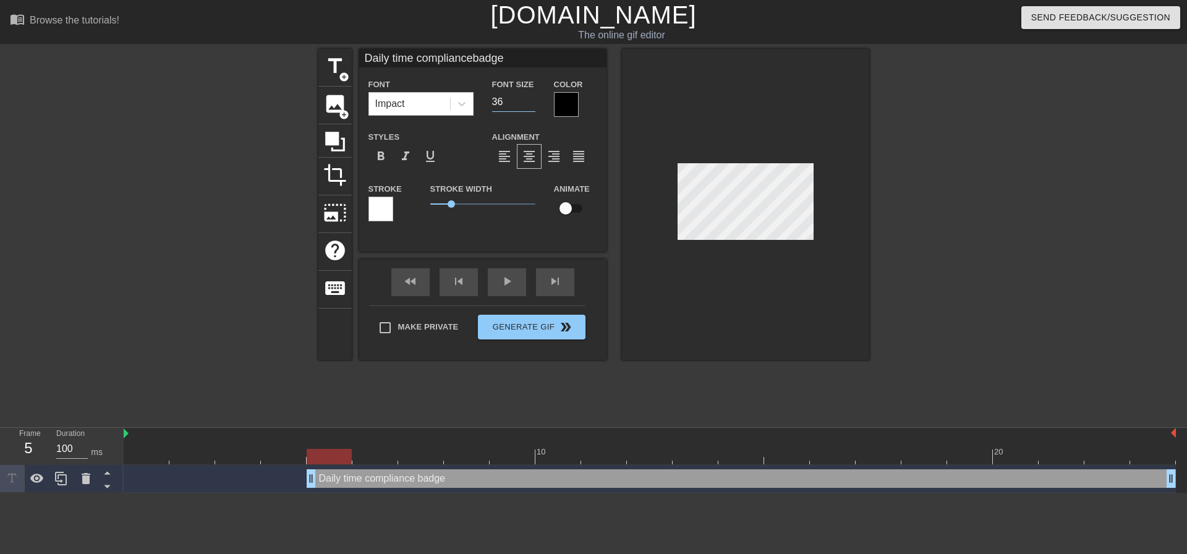
click at [532, 103] on input "36" at bounding box center [513, 102] width 43 height 20
type input "Daily time compliancebadge"
type input "35"
click at [532, 103] on input "35" at bounding box center [513, 102] width 43 height 20
type input "Daily time compliancebadge"
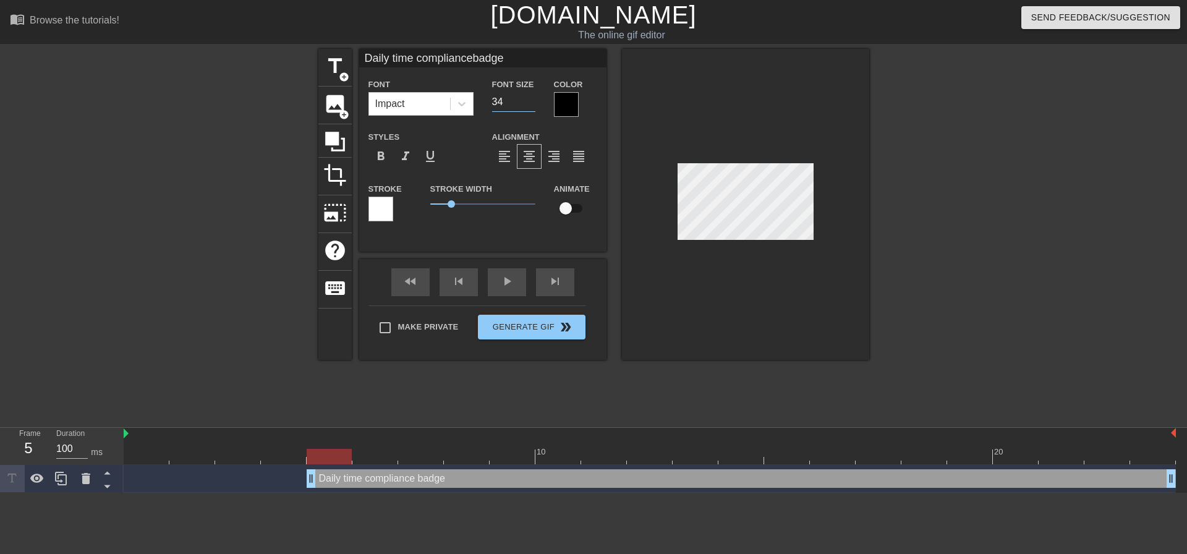
type input "34"
click at [532, 103] on input "34" at bounding box center [513, 102] width 43 height 20
type input "Daily time compliancebadge"
type input "33"
click at [532, 103] on input "33" at bounding box center [513, 102] width 43 height 20
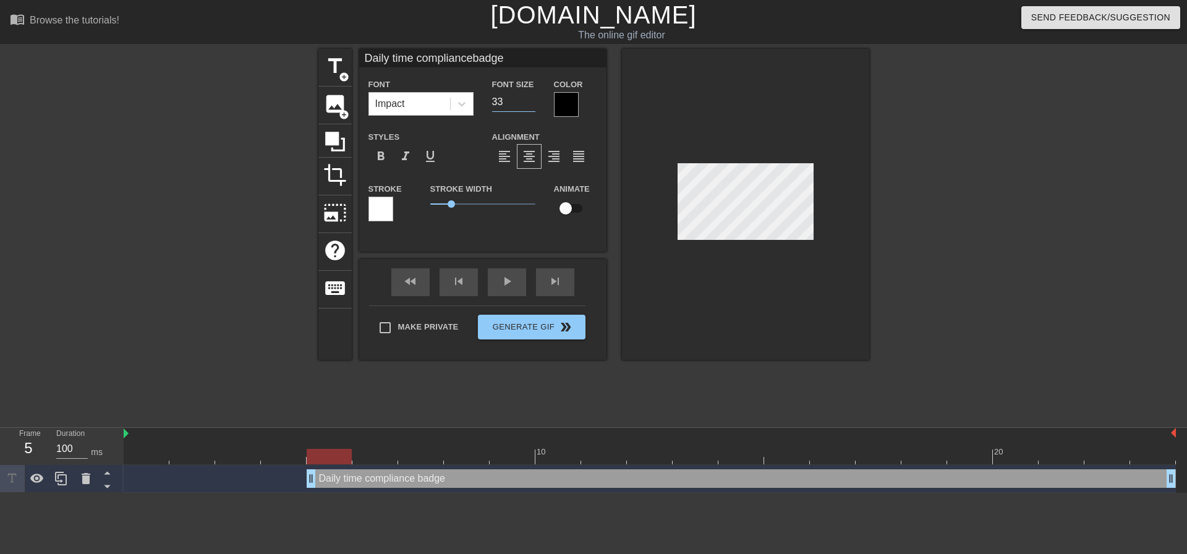
type input "Daily time compliancebadge"
type input "32"
click at [532, 103] on input "32" at bounding box center [513, 102] width 43 height 20
type input "Daily time compliancebadge"
type input "31"
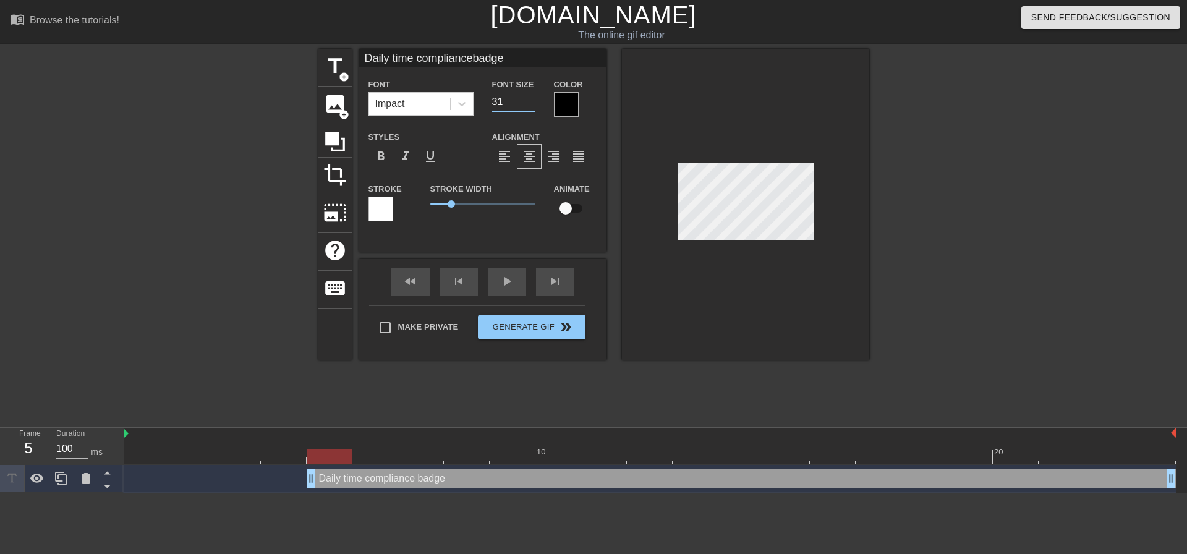
click at [532, 103] on input "31" at bounding box center [513, 102] width 43 height 20
type input "Daily time compliancebadge"
type input "30"
click at [532, 103] on input "30" at bounding box center [513, 102] width 43 height 20
type input "Daily time compliancebadge"
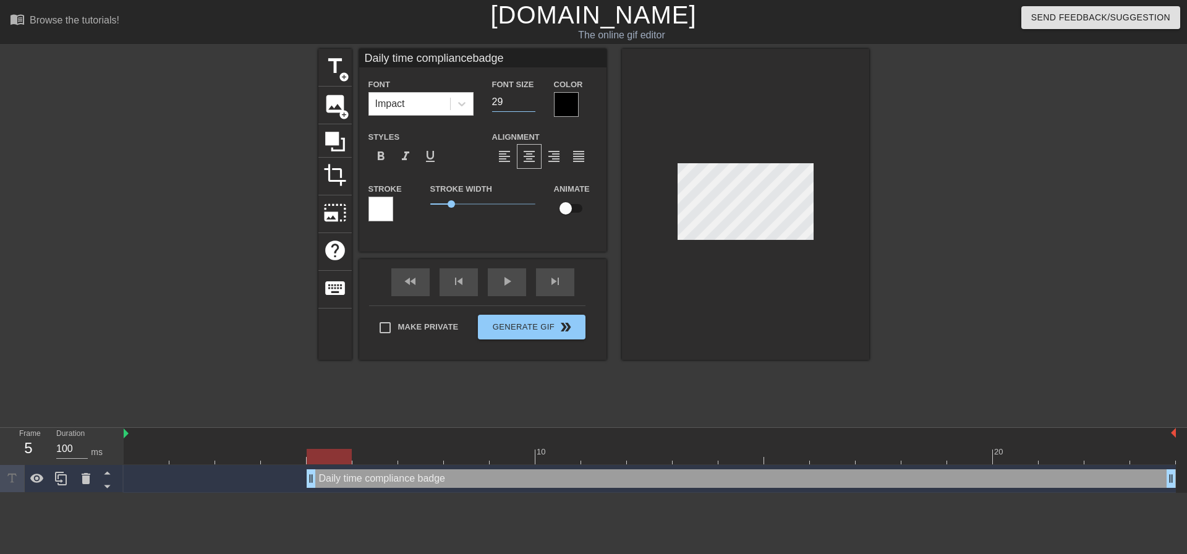
type input "29"
click at [532, 103] on input "29" at bounding box center [513, 102] width 43 height 20
type input "Daily time compliancebadge"
type input "28"
click at [532, 103] on input "28" at bounding box center [513, 102] width 43 height 20
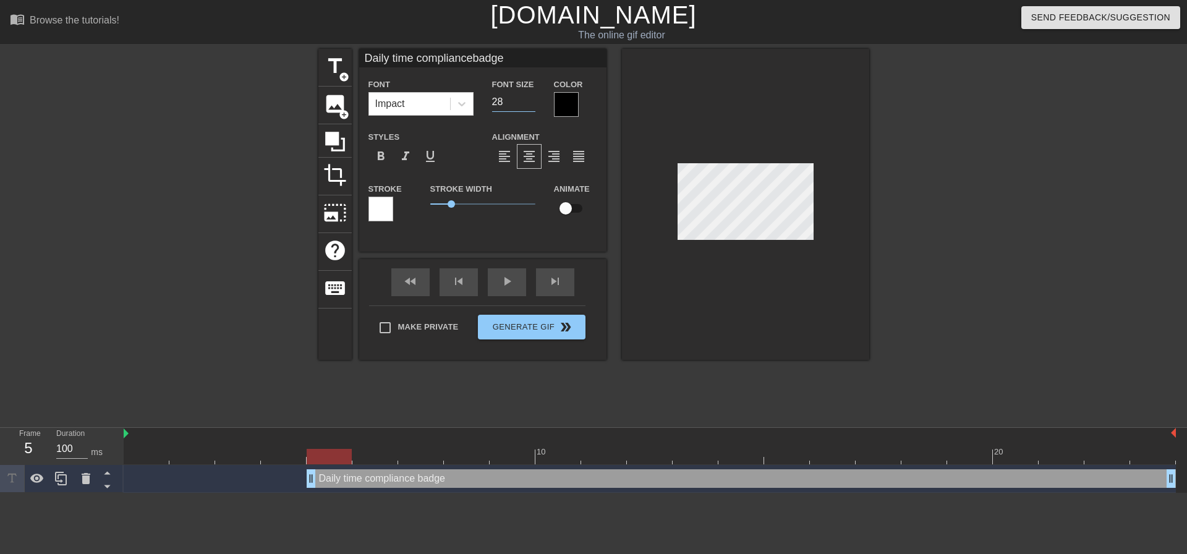
type input "Daily time compliancebadge"
type input "27"
click at [532, 103] on input "27" at bounding box center [513, 102] width 43 height 20
type input "Daily time compliancebadge"
type input "26"
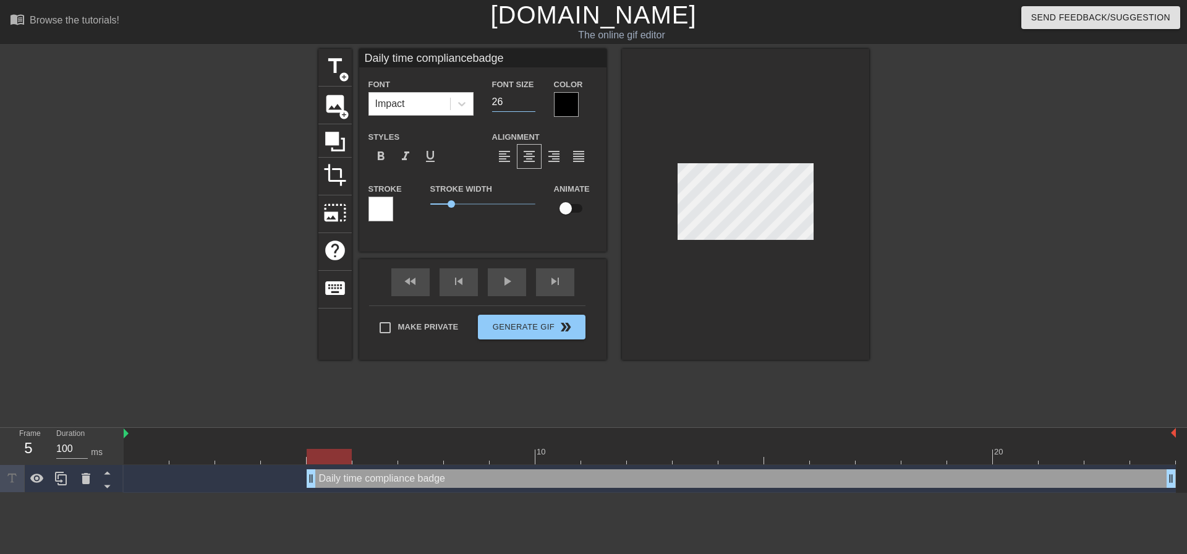
click at [532, 103] on input "26" at bounding box center [513, 102] width 43 height 20
type input "Daily time compliancebadge"
type input "25"
click at [532, 103] on input "25" at bounding box center [513, 102] width 43 height 20
type input "Daily time compliancebadge"
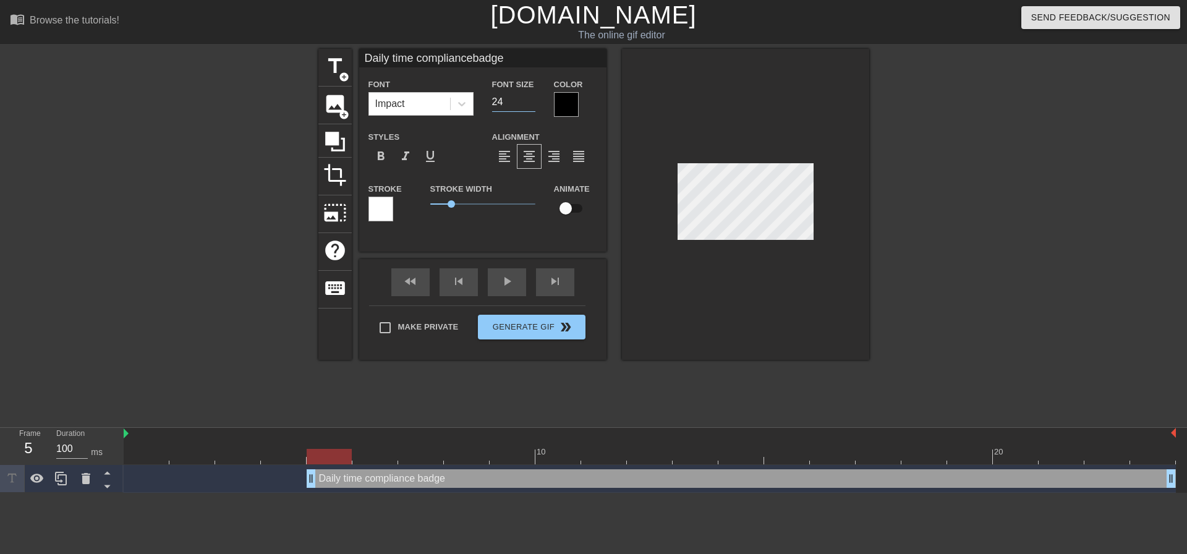
type input "24"
click at [532, 103] on input "24" at bounding box center [513, 102] width 43 height 20
type input "Daily time compliancebadge"
type input "23"
click at [532, 103] on input "23" at bounding box center [513, 102] width 43 height 20
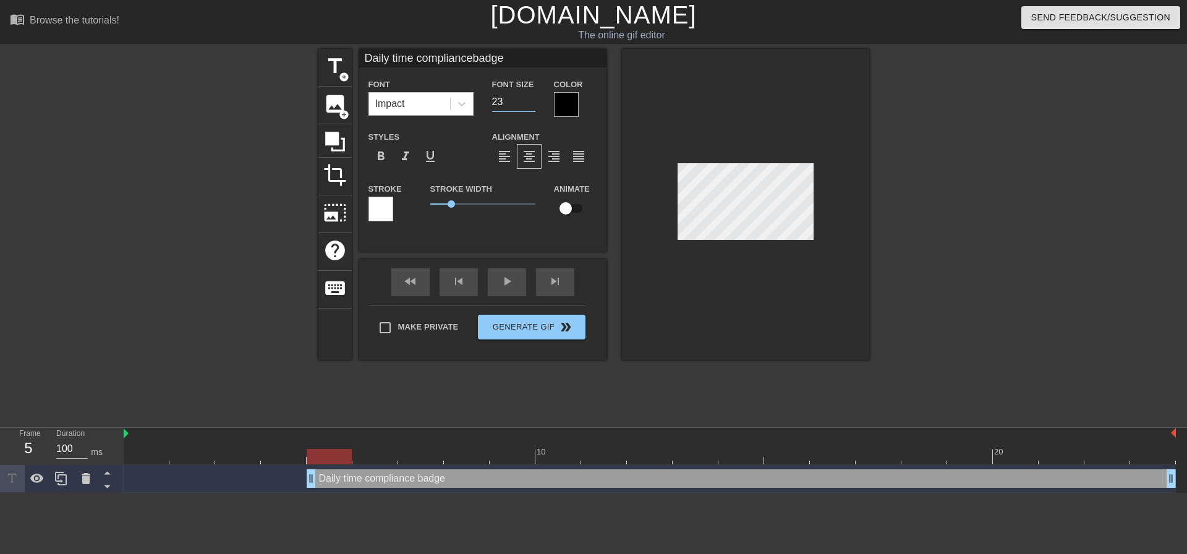
type input "Daily time compliancebadge"
type input "22"
click at [532, 103] on input "22" at bounding box center [513, 102] width 43 height 20
type input "Daily time compliancebadge"
type input "21"
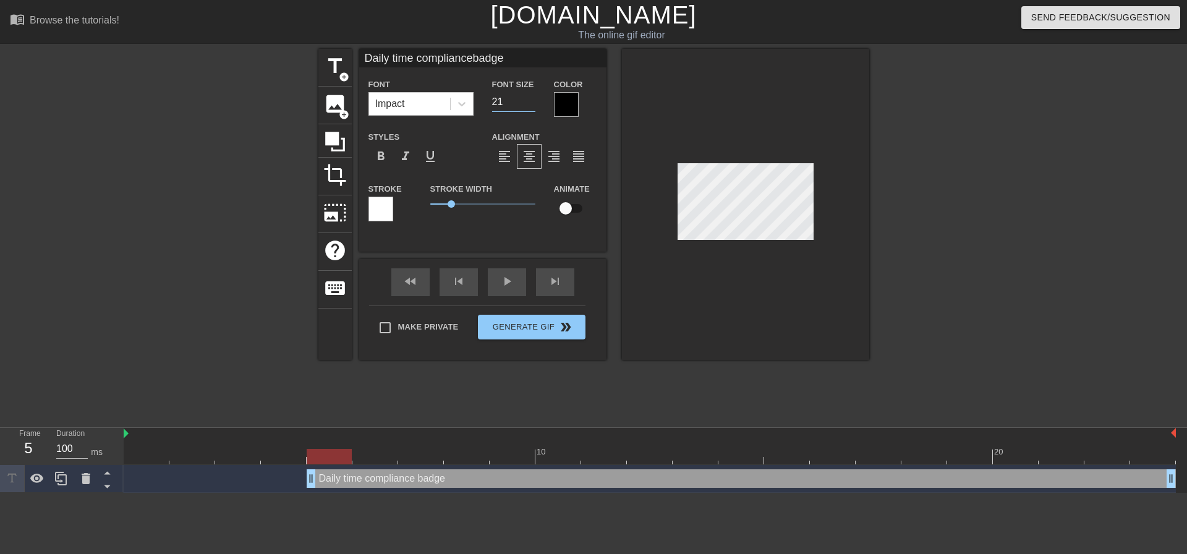
click at [532, 103] on input "21" at bounding box center [513, 102] width 43 height 20
type input "Daily time compliancebadge"
type input "20"
click at [532, 103] on input "20" at bounding box center [513, 102] width 43 height 20
type input "Daily time compliancebadge"
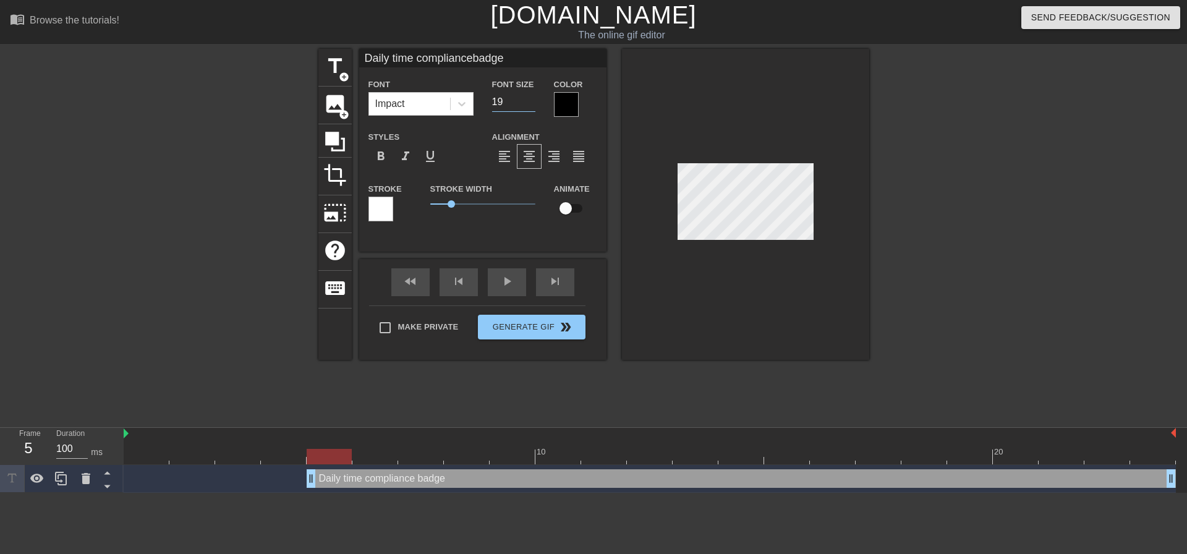
type input "19"
click at [532, 103] on input "19" at bounding box center [513, 102] width 43 height 20
type input "Daily time compliancebadge"
type input "18"
click at [532, 103] on input "18" at bounding box center [513, 102] width 43 height 20
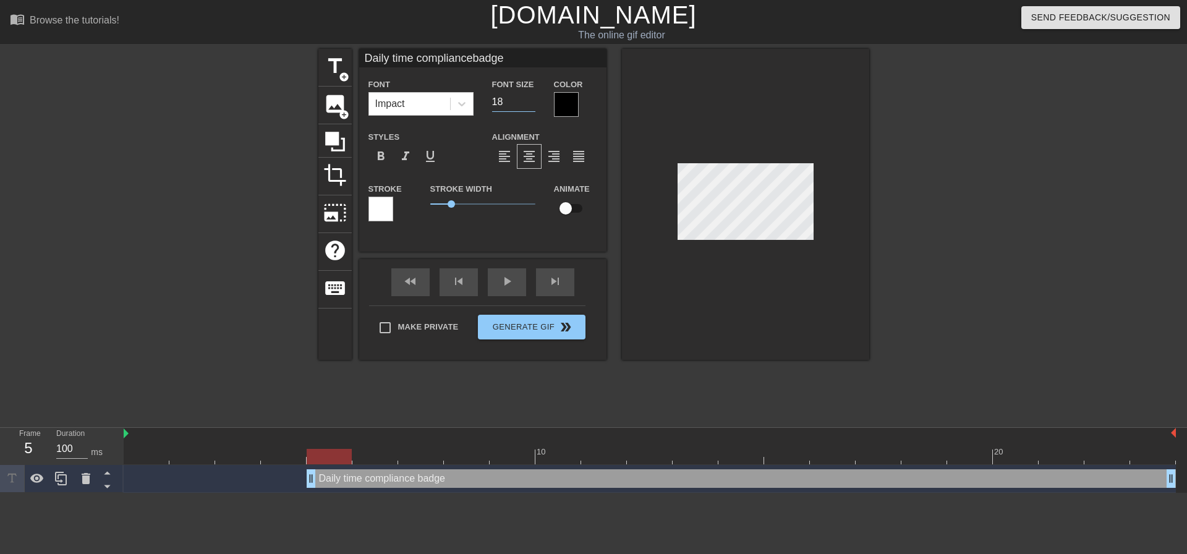
type input "Daily time compliancebadge"
type input "17"
click at [532, 103] on input "17" at bounding box center [513, 102] width 43 height 20
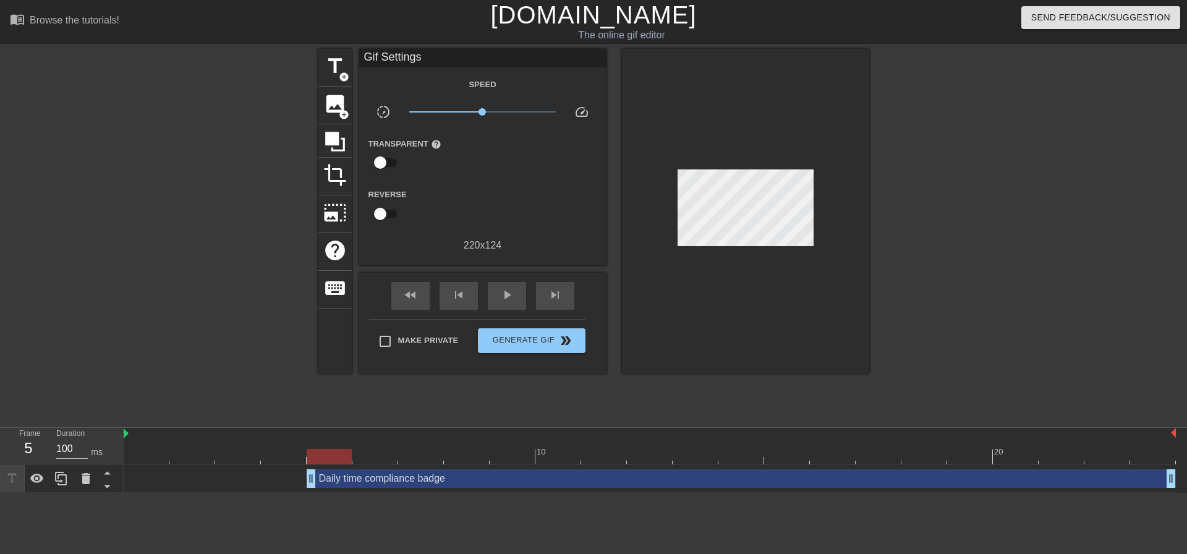
click at [863, 231] on div at bounding box center [745, 211] width 247 height 324
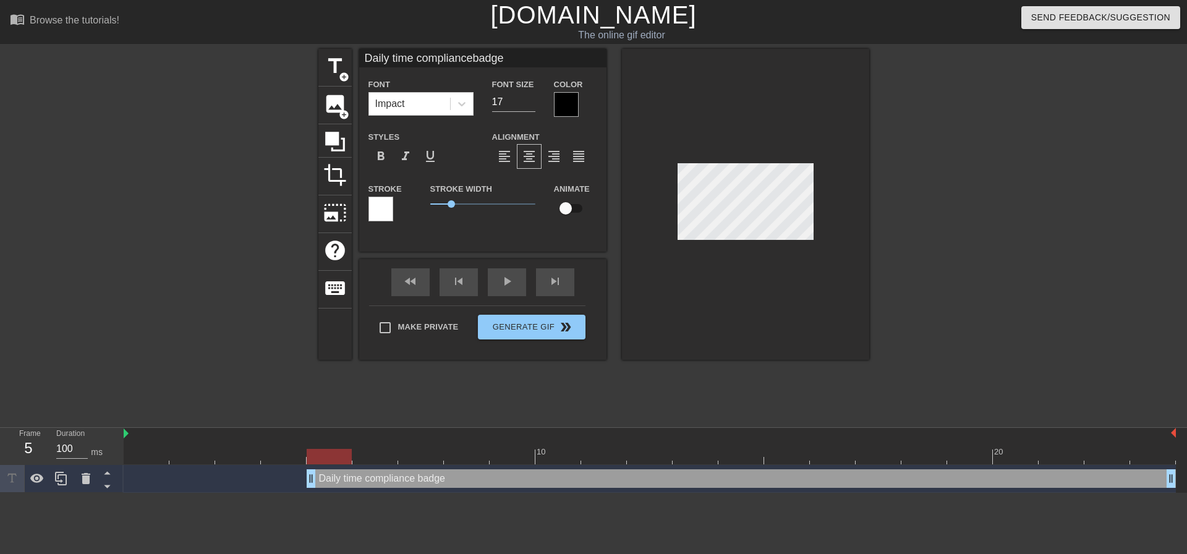
click at [850, 201] on div at bounding box center [745, 204] width 247 height 311
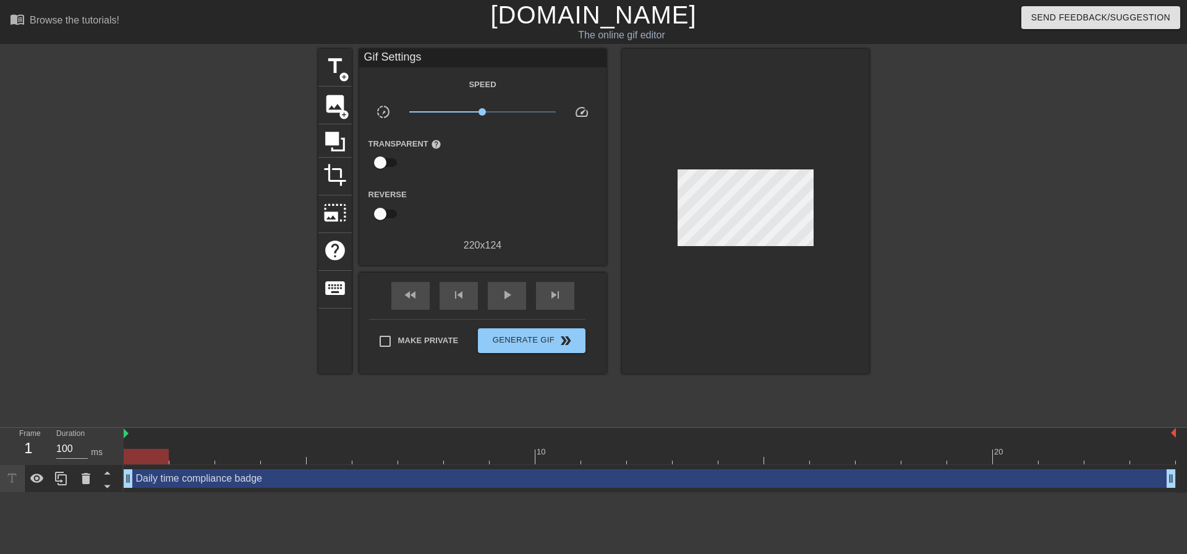
drag, startPoint x: 310, startPoint y: 480, endPoint x: 97, endPoint y: 464, distance: 213.8
click at [97, 464] on div "Frame 1 Duration 100 ms 10 20 Daily time compliance badge drag_handle drag_hand…" at bounding box center [593, 460] width 1187 height 65
click at [136, 457] on div at bounding box center [146, 456] width 45 height 15
click at [152, 457] on div at bounding box center [146, 456] width 45 height 15
drag, startPoint x: 152, startPoint y: 457, endPoint x: 318, endPoint y: 451, distance: 166.4
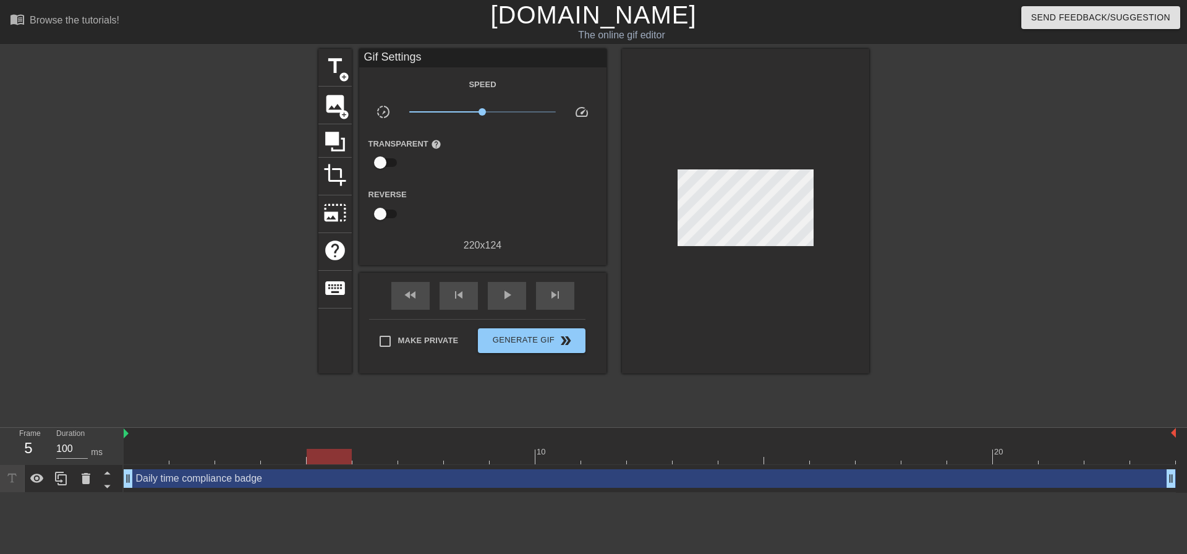
click at [318, 451] on div at bounding box center [329, 456] width 45 height 15
click at [185, 297] on div at bounding box center [210, 234] width 185 height 371
click at [153, 302] on div at bounding box center [210, 234] width 185 height 371
click at [497, 292] on div "play_arrow" at bounding box center [507, 296] width 38 height 28
click at [501, 293] on span "pause" at bounding box center [506, 294] width 15 height 15
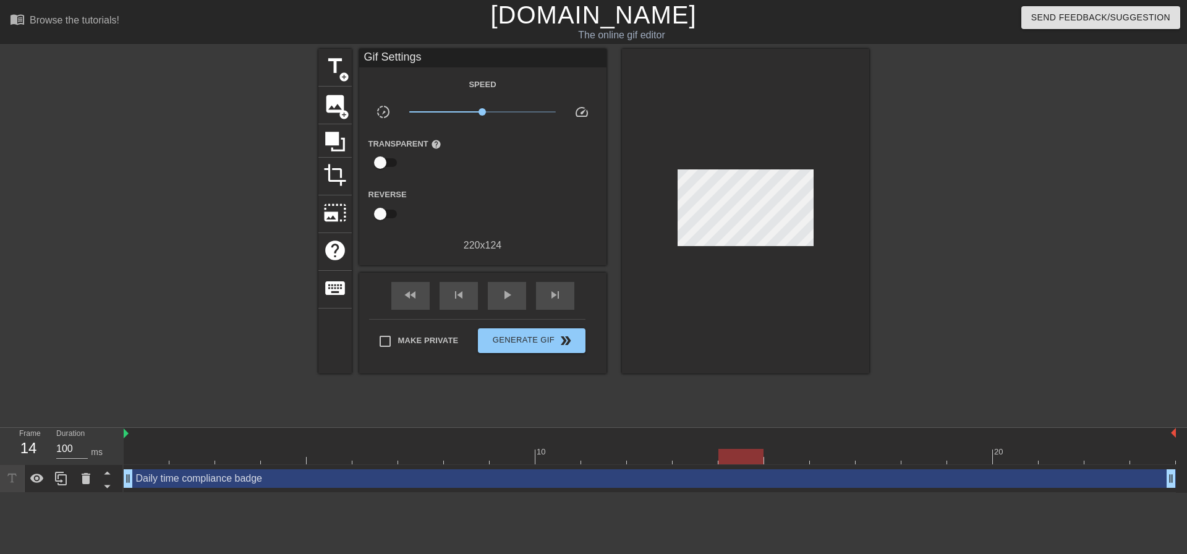
drag, startPoint x: 471, startPoint y: 457, endPoint x: 760, endPoint y: 458, distance: 289.3
click at [760, 458] on div at bounding box center [740, 456] width 45 height 15
click at [742, 456] on div at bounding box center [740, 456] width 45 height 15
drag, startPoint x: 719, startPoint y: 456, endPoint x: 735, endPoint y: 450, distance: 16.4
click at [735, 450] on div at bounding box center [740, 456] width 45 height 15
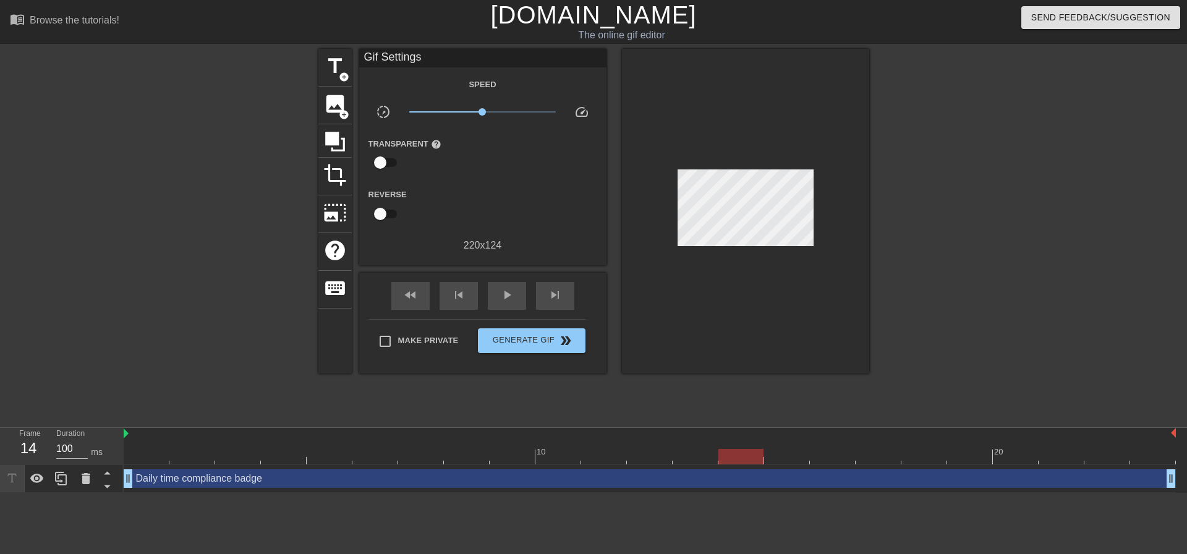
click at [745, 455] on div at bounding box center [740, 456] width 45 height 15
click at [539, 381] on div "title add_circle image add_circle crop photo_size_select_large help keyboard Gi…" at bounding box center [593, 234] width 551 height 371
drag, startPoint x: 749, startPoint y: 457, endPoint x: 146, endPoint y: 438, distance: 603.6
click at [146, 438] on div "10 20" at bounding box center [650, 446] width 1052 height 36
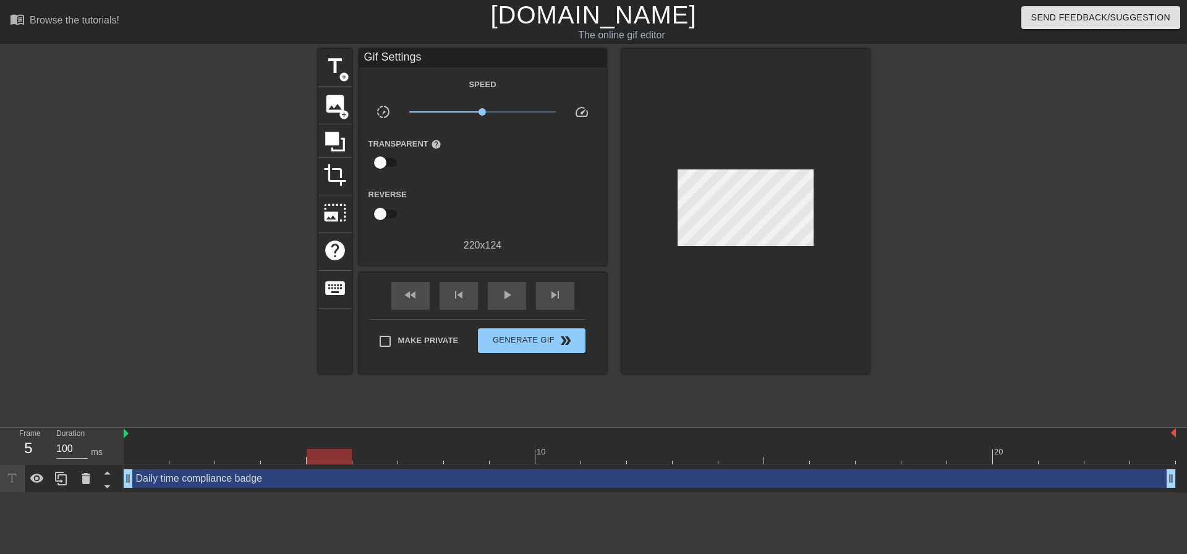
drag, startPoint x: 143, startPoint y: 459, endPoint x: 311, endPoint y: 460, distance: 168.1
click at [311, 460] on div at bounding box center [329, 456] width 45 height 15
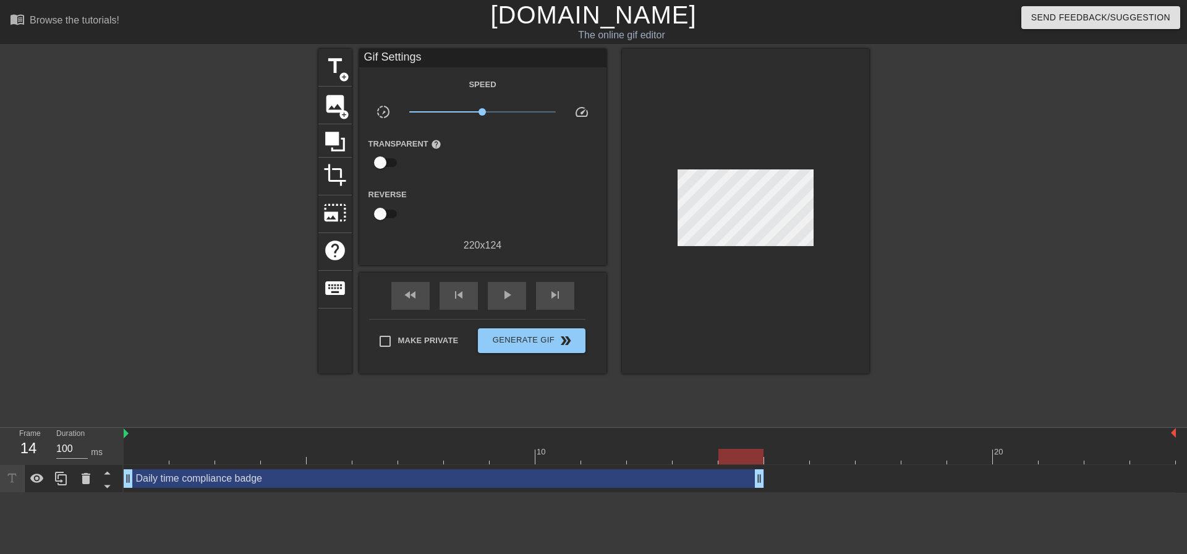
drag, startPoint x: 1168, startPoint y: 477, endPoint x: 741, endPoint y: 455, distance: 427.7
click at [741, 455] on div "10 20 Daily time compliance badge drag_handle drag_handle" at bounding box center [655, 460] width 1063 height 65
click at [509, 292] on span "play_arrow" at bounding box center [506, 294] width 15 height 15
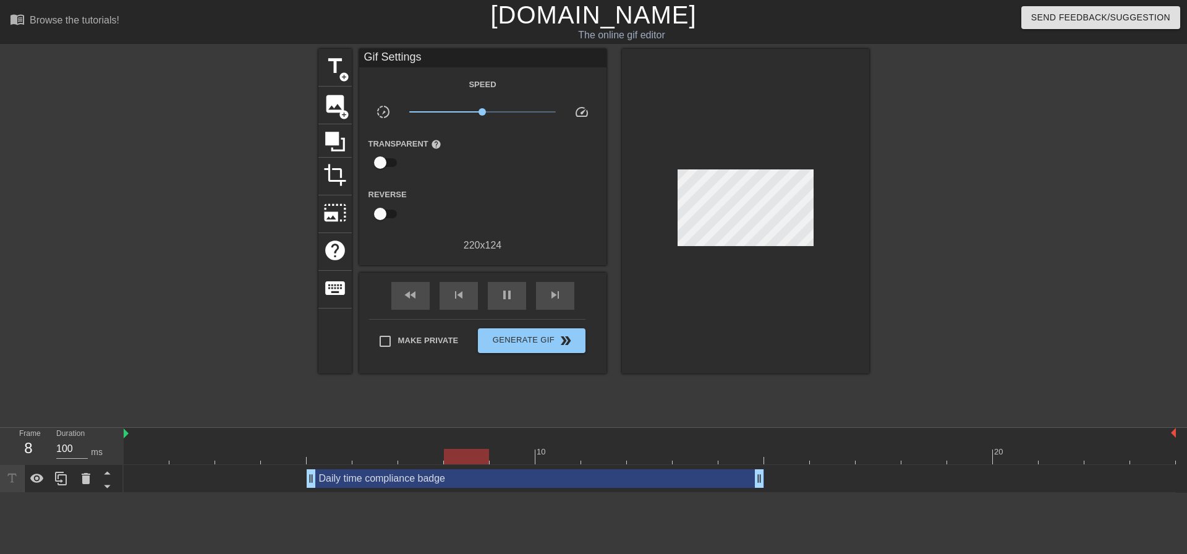
drag, startPoint x: 128, startPoint y: 478, endPoint x: 302, endPoint y: 468, distance: 174.0
click at [302, 468] on div "Daily time compliance badge drag_handle drag_handle" at bounding box center [650, 479] width 1052 height 28
click at [537, 339] on span "Generate Gif double_arrow" at bounding box center [531, 340] width 97 height 15
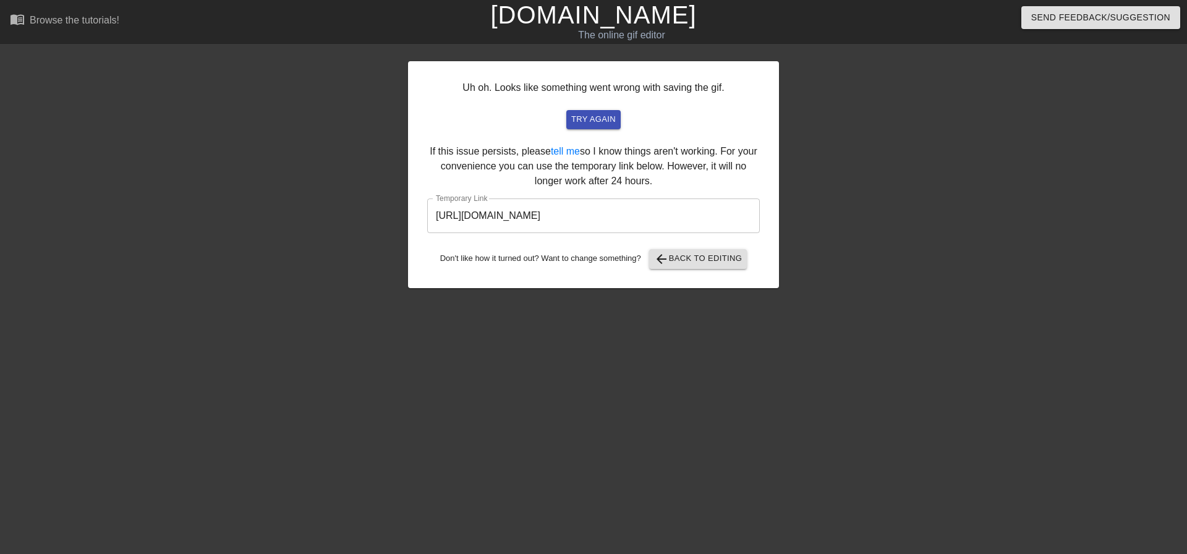
click at [624, 206] on input "https://www.gifntext.com/temp_generations/yrrhue3x.gif" at bounding box center [593, 215] width 333 height 35
click at [715, 264] on span "arrow_back Back to Editing" at bounding box center [698, 259] width 88 height 15
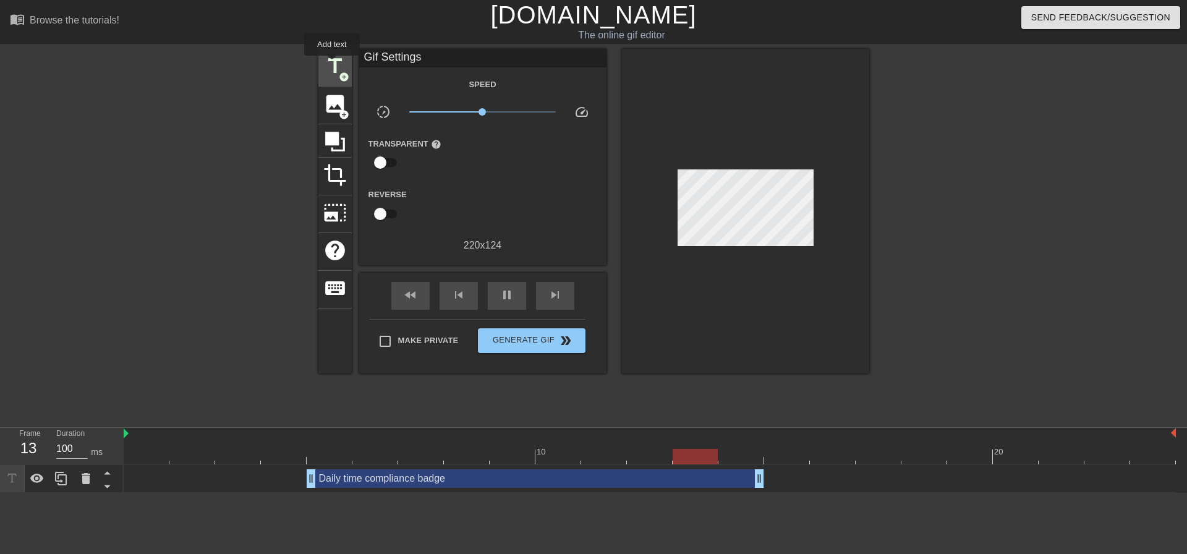
click at [332, 64] on span "title" at bounding box center [334, 65] width 23 height 23
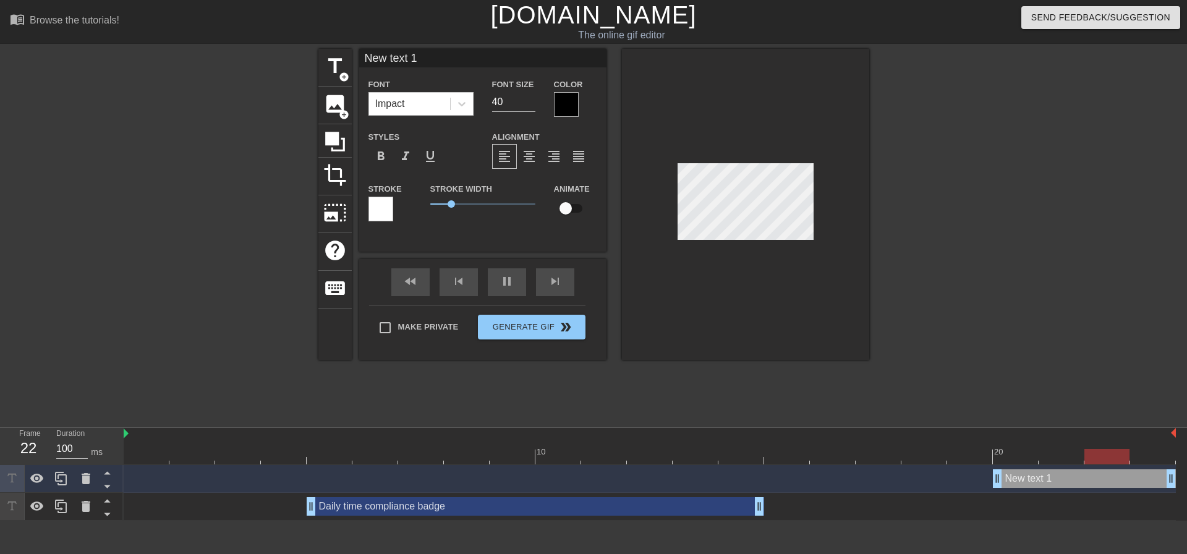
drag, startPoint x: 770, startPoint y: 477, endPoint x: 991, endPoint y: 479, distance: 221.9
click at [991, 479] on div "New text 1 drag_handle drag_handle" at bounding box center [650, 478] width 1052 height 19
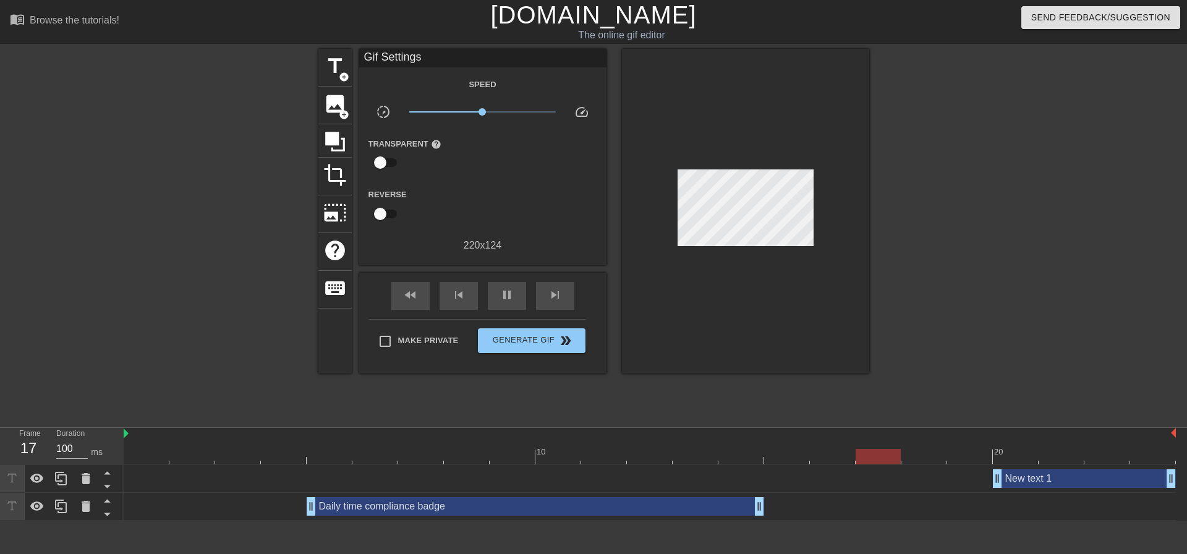
click at [1027, 487] on div "New text 1 drag_handle drag_handle" at bounding box center [1084, 478] width 183 height 19
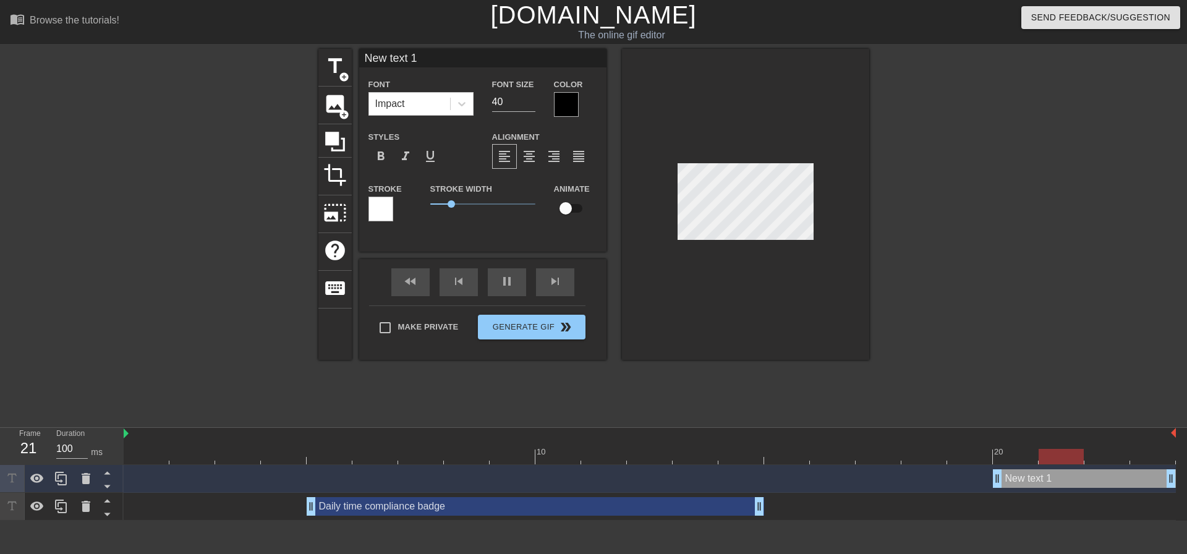
click at [1027, 485] on div "New text 1 drag_handle drag_handle" at bounding box center [1084, 478] width 183 height 19
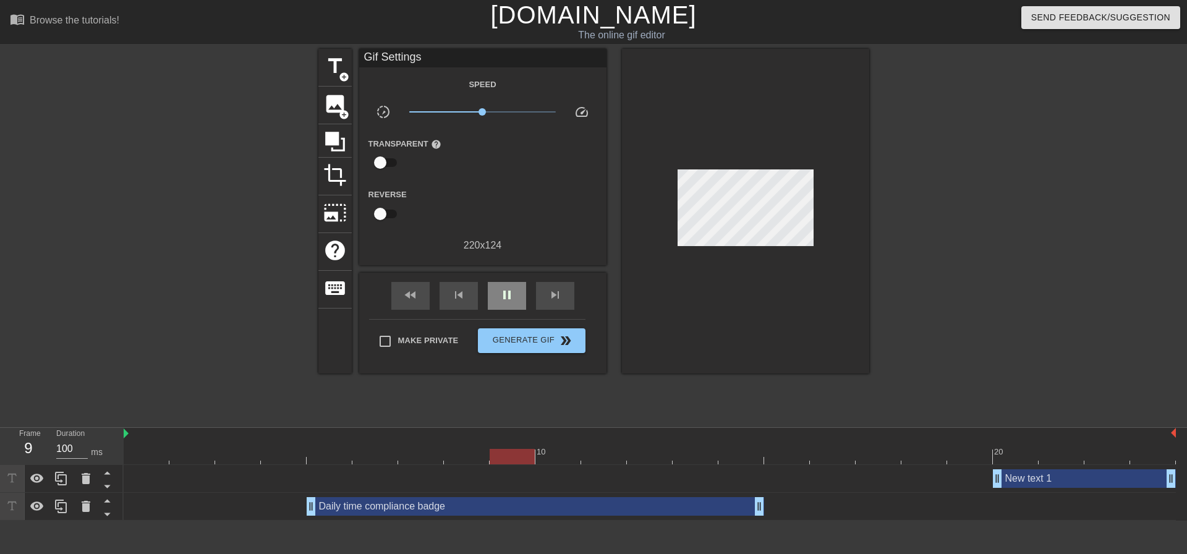
click at [508, 274] on div "fast_rewind skip_previous pause skip_next" at bounding box center [482, 296] width 201 height 46
click at [504, 299] on span "pause" at bounding box center [506, 294] width 15 height 15
drag, startPoint x: 182, startPoint y: 461, endPoint x: 1019, endPoint y: 463, distance: 836.9
click at [1019, 463] on div at bounding box center [1015, 456] width 45 height 15
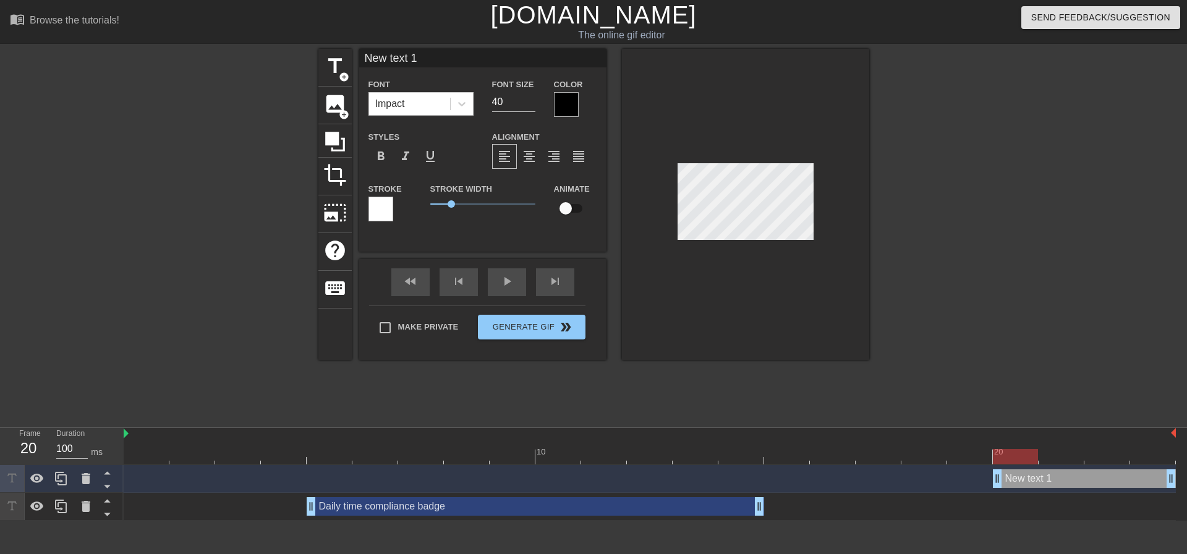
scroll to position [2, 1]
type input "C"
type textarea "C"
type input "Co"
type textarea "Co"
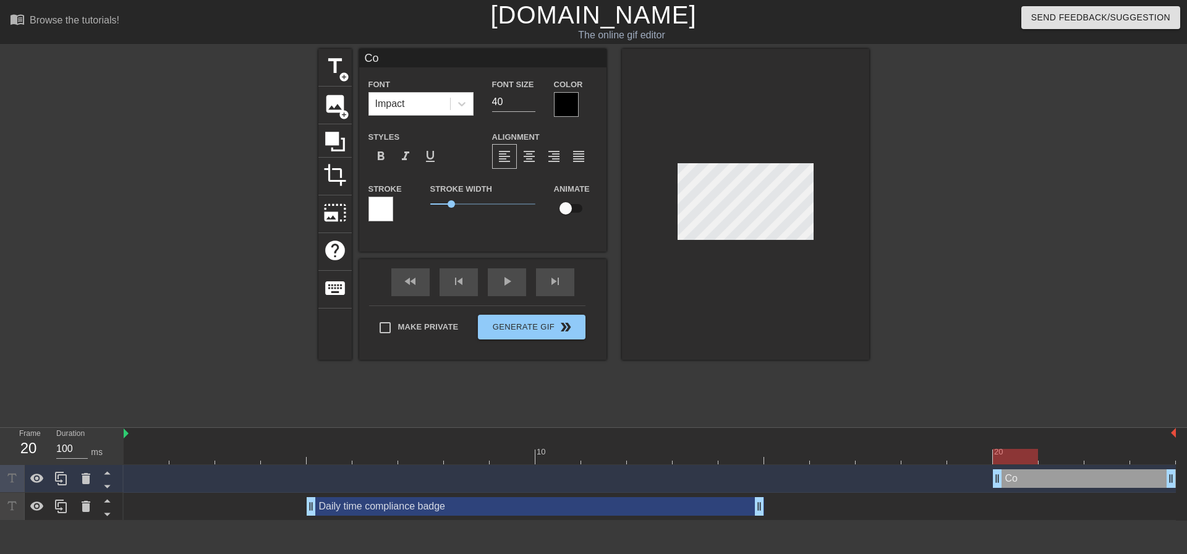
type input "Con"
type textarea "Con"
type input "Cong"
type textarea "Cong"
type input "Congr"
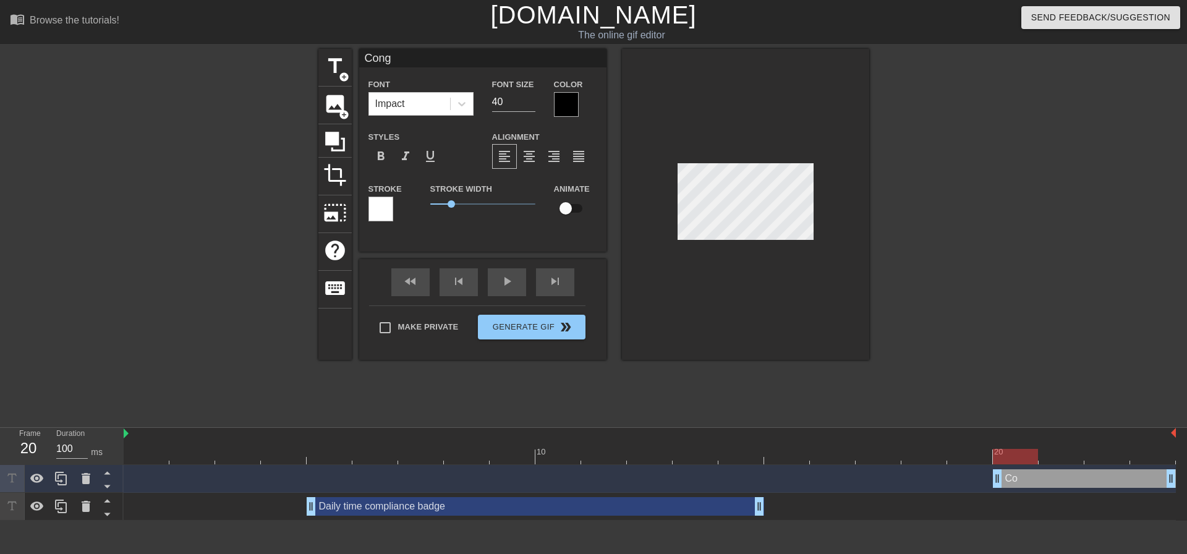
type textarea "Congr"
type input "Congra"
type textarea "Congra"
type input "Congrat"
type textarea "Congrat"
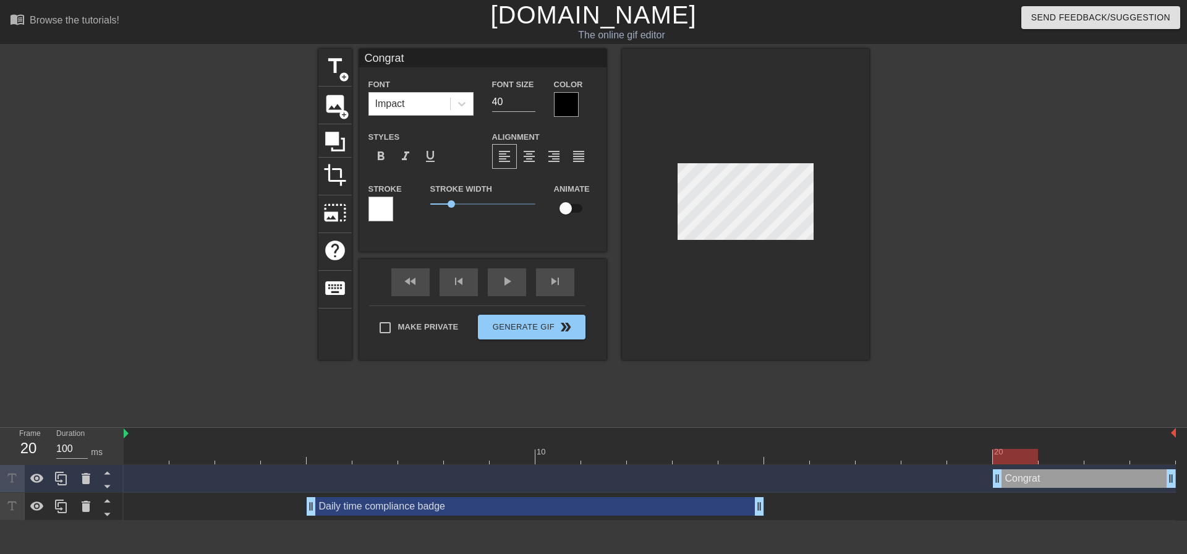
type input "Congrats"
type textarea "Congrats"
type input "Congrats"
type textarea "Congrats"
type input "Congrats y"
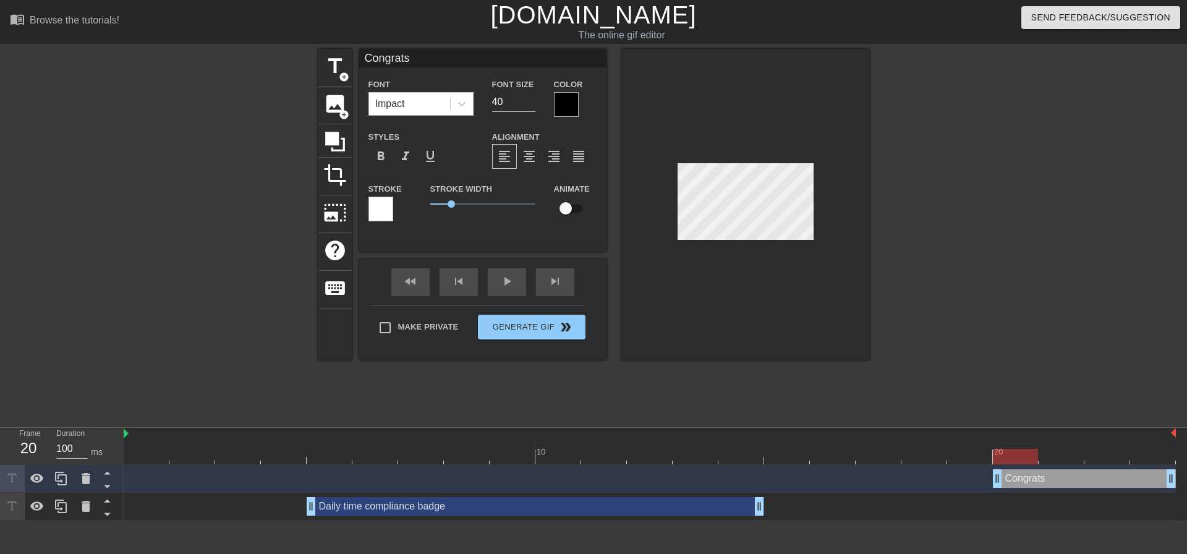
type textarea "Congrats y"
type input "Congrats yo"
type textarea "Congrats yo"
type input "Congrats you"
type textarea "Congrats you"
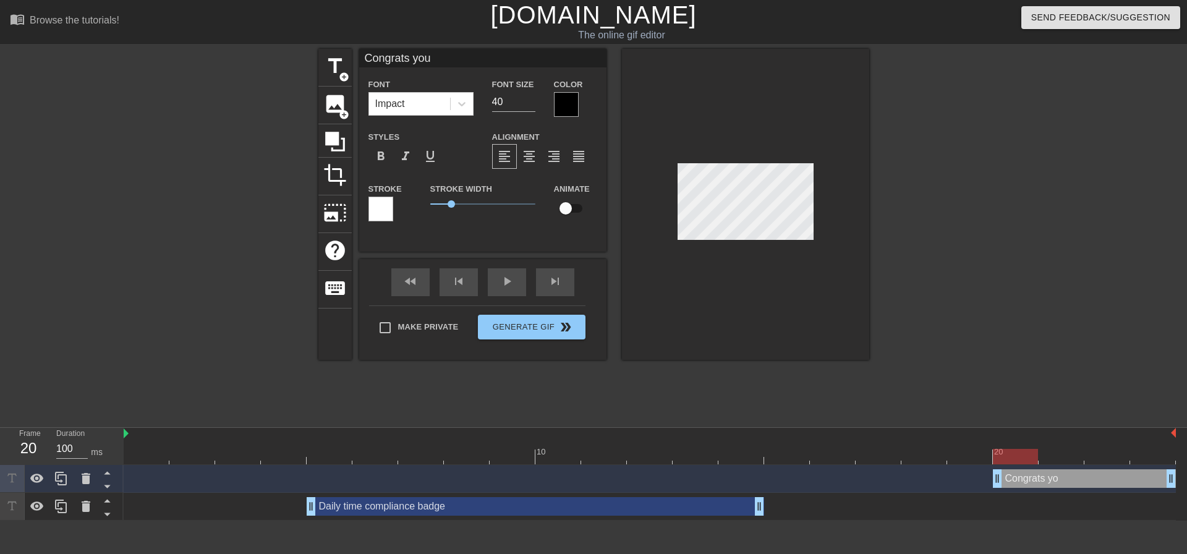
type input "Congrats you"
type textarea "Congrats you"
type input "Congrats you d"
type textarea "Congrats you d"
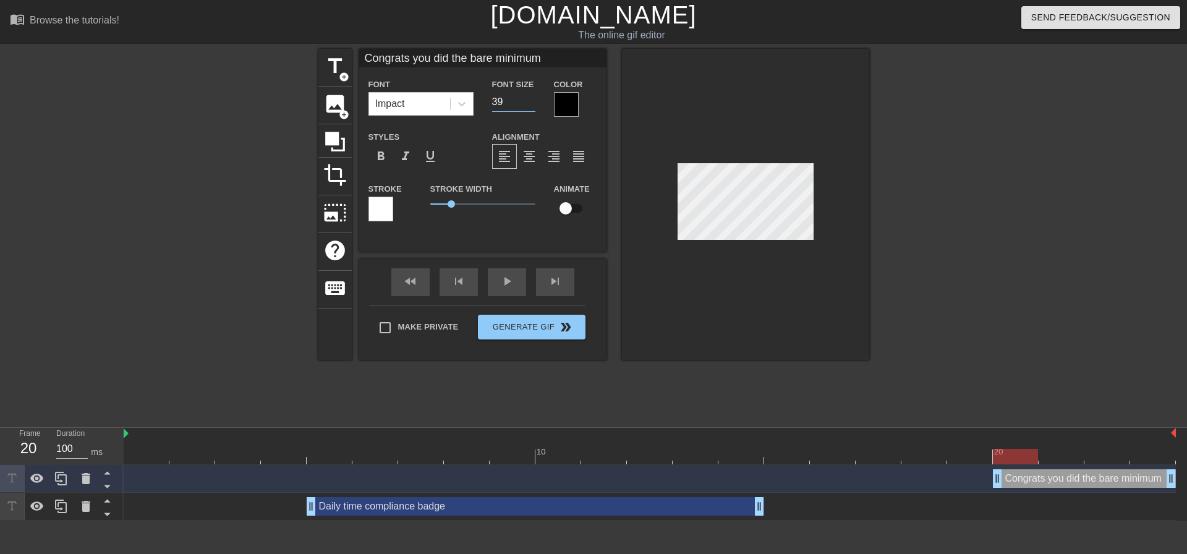
click at [532, 106] on input "39" at bounding box center [513, 102] width 43 height 20
click at [532, 106] on input "38" at bounding box center [513, 102] width 43 height 20
click at [532, 106] on input "37" at bounding box center [513, 102] width 43 height 20
click at [532, 106] on input "36" at bounding box center [513, 102] width 43 height 20
click at [532, 106] on input "35" at bounding box center [513, 102] width 43 height 20
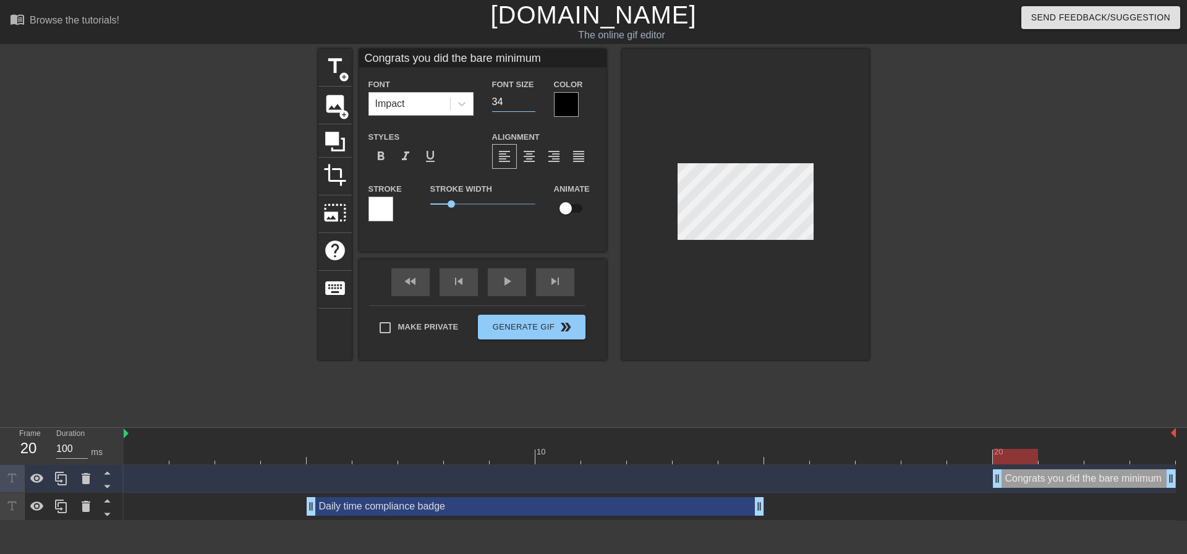
click at [532, 106] on input "34" at bounding box center [513, 102] width 43 height 20
click at [532, 106] on input "33" at bounding box center [513, 102] width 43 height 20
click at [532, 106] on input "32" at bounding box center [513, 102] width 43 height 20
click at [532, 106] on input "31" at bounding box center [513, 102] width 43 height 20
click at [532, 106] on input "30" at bounding box center [513, 102] width 43 height 20
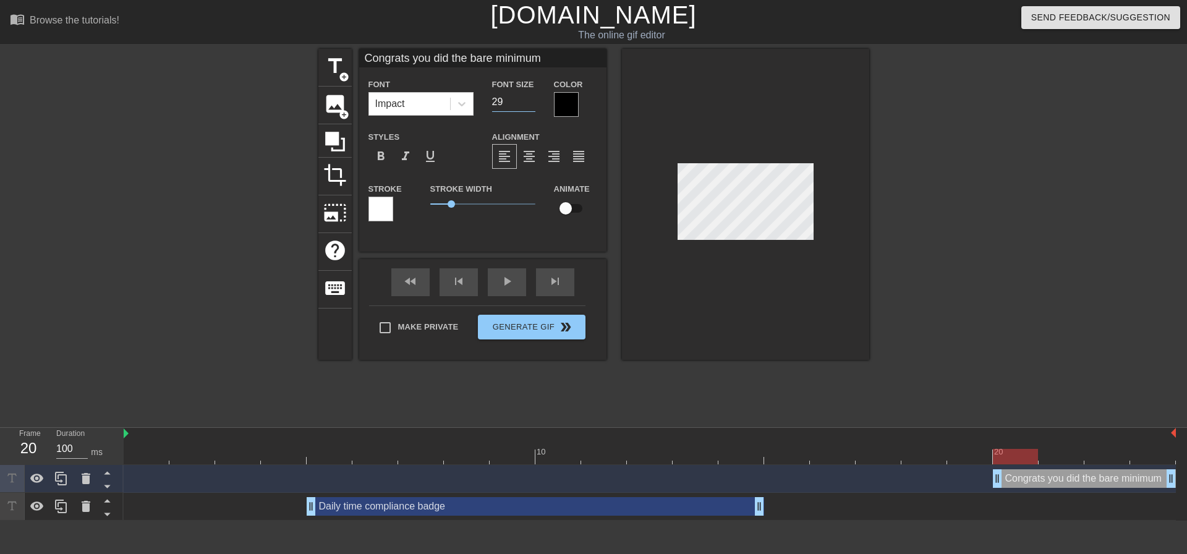
click at [532, 106] on input "29" at bounding box center [513, 102] width 43 height 20
click at [532, 106] on input "28" at bounding box center [513, 102] width 43 height 20
click at [532, 106] on input "27" at bounding box center [513, 102] width 43 height 20
click at [532, 106] on input "26" at bounding box center [513, 102] width 43 height 20
click at [532, 106] on input "25" at bounding box center [513, 102] width 43 height 20
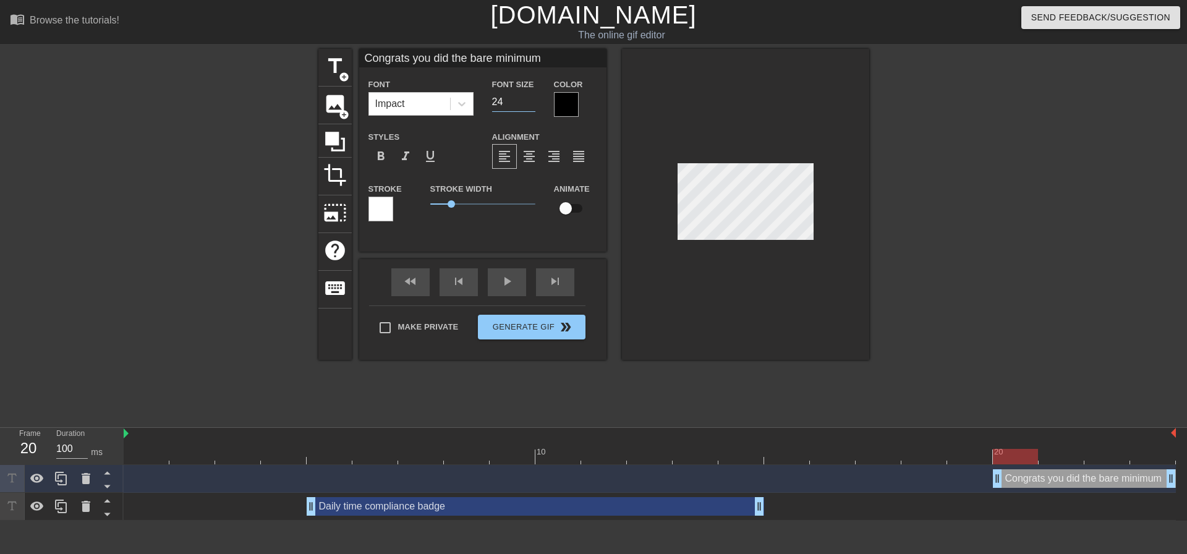
click at [532, 106] on input "24" at bounding box center [513, 102] width 43 height 20
click at [532, 106] on input "23" at bounding box center [513, 102] width 43 height 20
click at [532, 106] on input "22" at bounding box center [513, 102] width 43 height 20
click at [532, 106] on input "21" at bounding box center [513, 102] width 43 height 20
click at [532, 106] on input "20" at bounding box center [513, 102] width 43 height 20
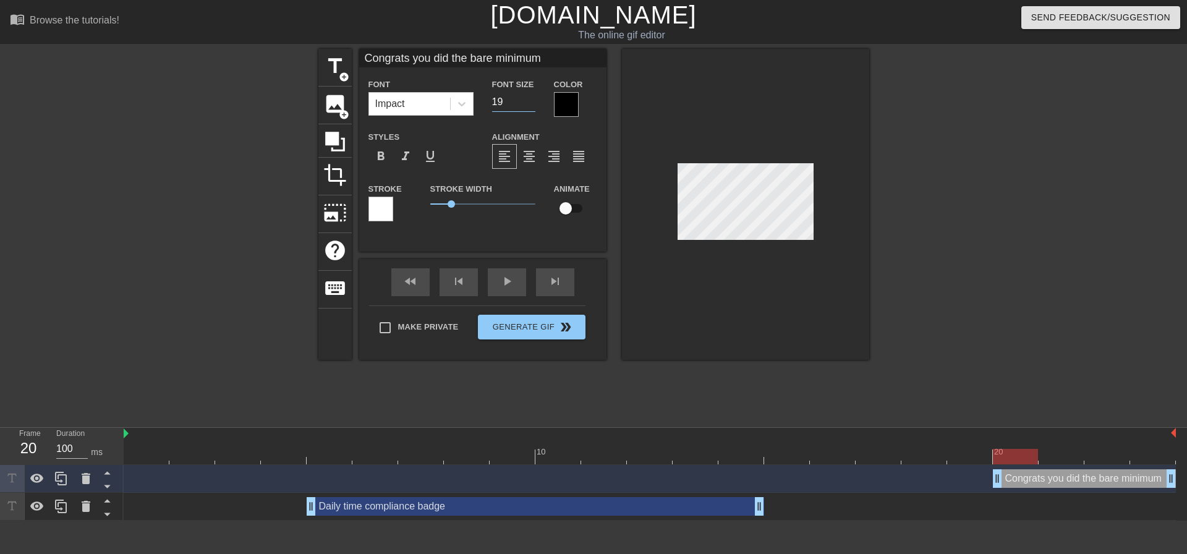
click at [532, 106] on input "19" at bounding box center [513, 102] width 43 height 20
click at [532, 106] on input "18" at bounding box center [513, 102] width 43 height 20
click at [532, 106] on input "17" at bounding box center [513, 102] width 43 height 20
click at [532, 106] on input "16" at bounding box center [513, 102] width 43 height 20
click at [506, 98] on input "16" at bounding box center [513, 102] width 43 height 20
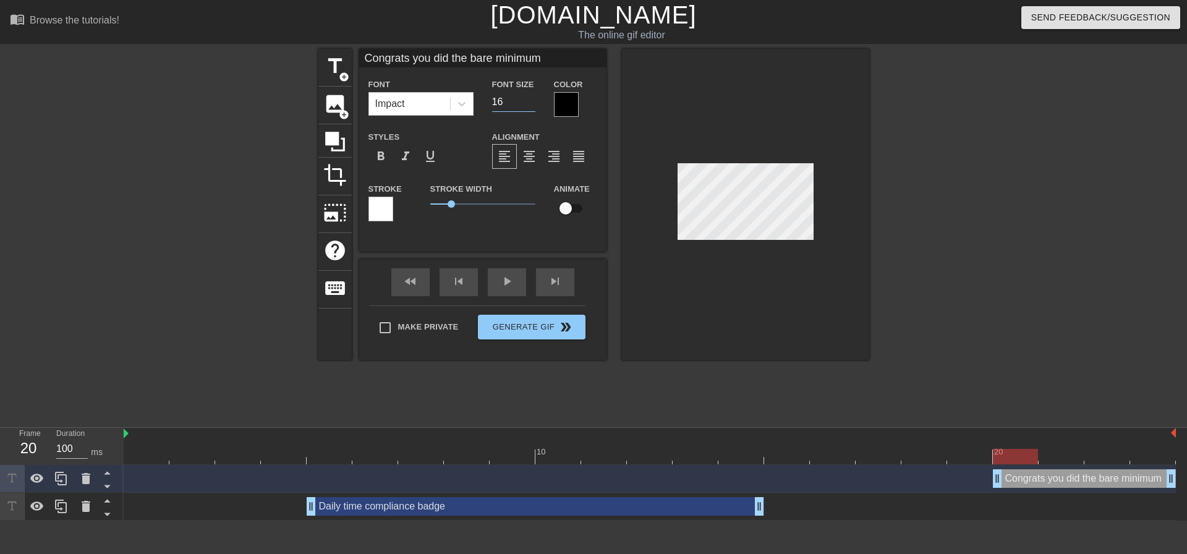
click at [506, 98] on input "16" at bounding box center [513, 102] width 43 height 20
click at [532, 156] on span "format_align_center" at bounding box center [529, 156] width 15 height 15
click at [568, 101] on div at bounding box center [566, 104] width 25 height 25
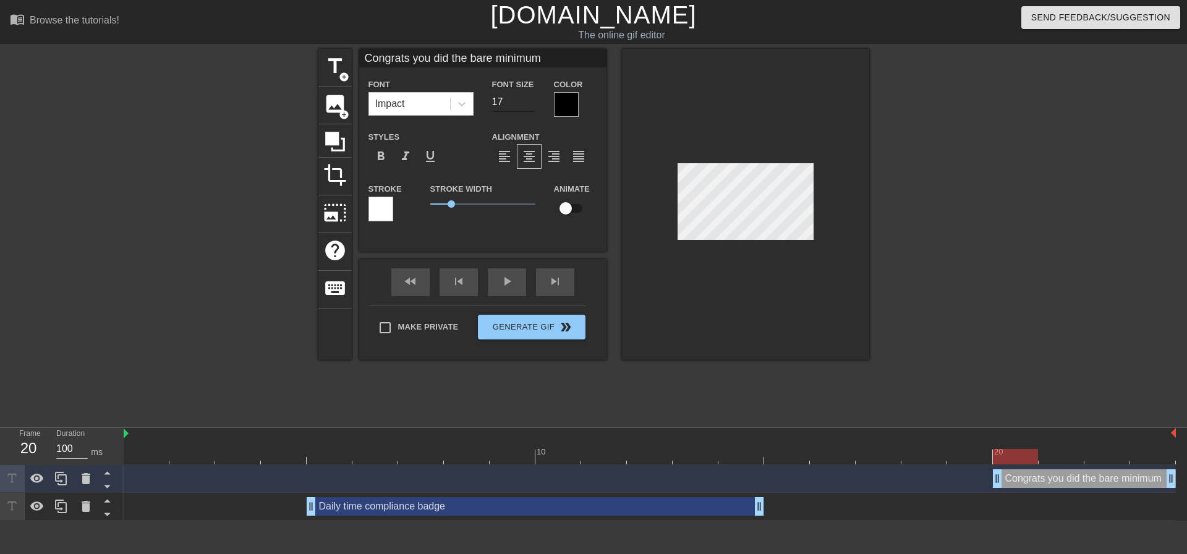
click at [530, 96] on input "17" at bounding box center [513, 102] width 43 height 20
click at [530, 96] on input "18" at bounding box center [513, 102] width 43 height 20
click at [530, 96] on input "19" at bounding box center [513, 102] width 43 height 20
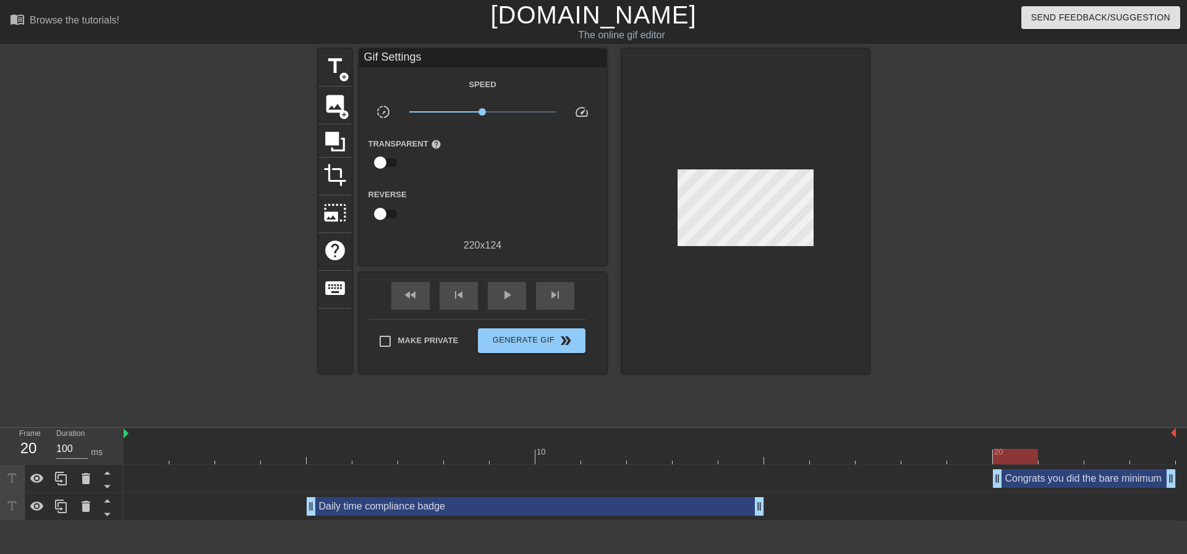
click at [930, 239] on div at bounding box center [976, 234] width 185 height 371
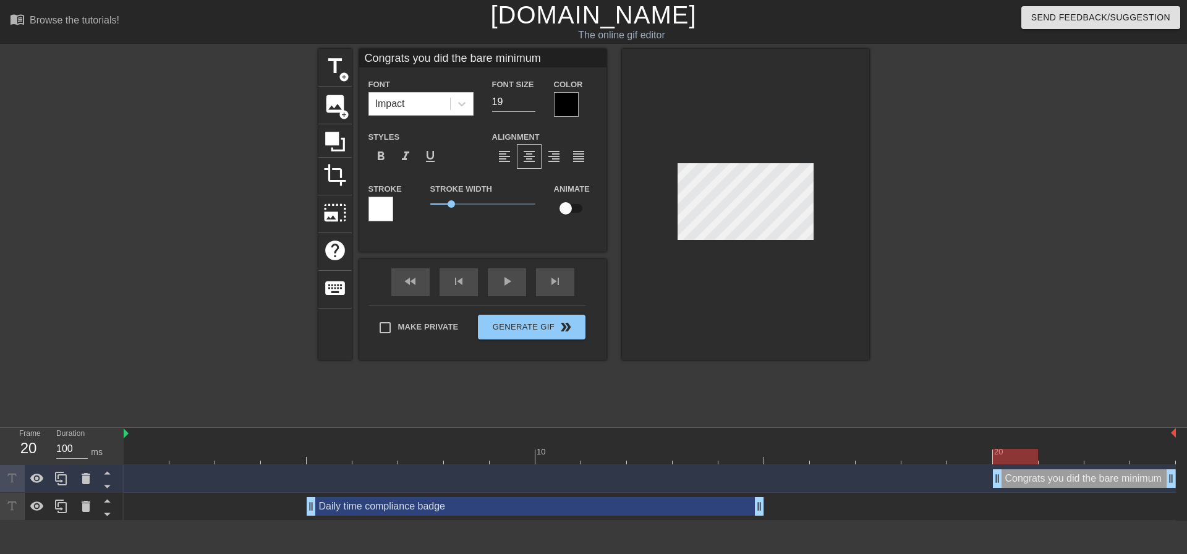
scroll to position [2, 7]
click at [384, 205] on div at bounding box center [380, 209] width 25 height 25
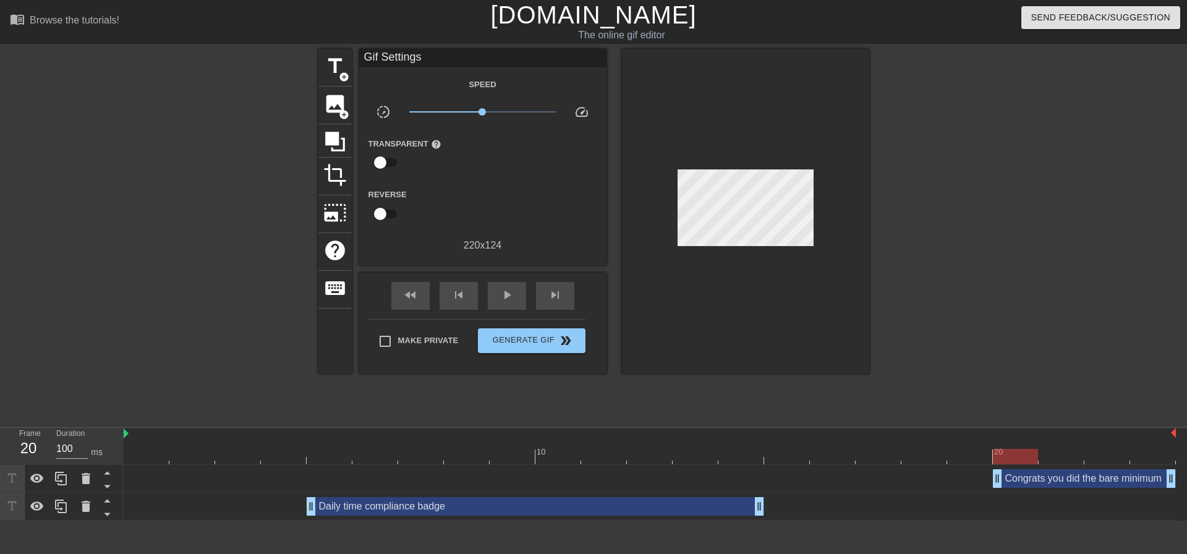
click at [1074, 485] on div "Congrats you did the bare minimum drag_handle drag_handle" at bounding box center [1084, 478] width 183 height 19
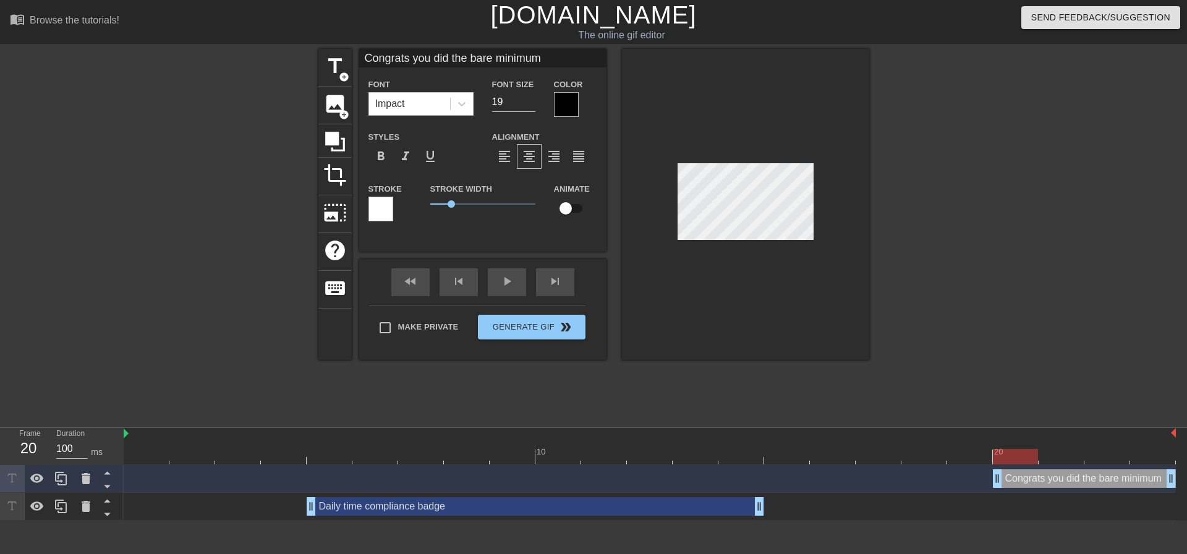
click at [563, 101] on div at bounding box center [566, 104] width 25 height 25
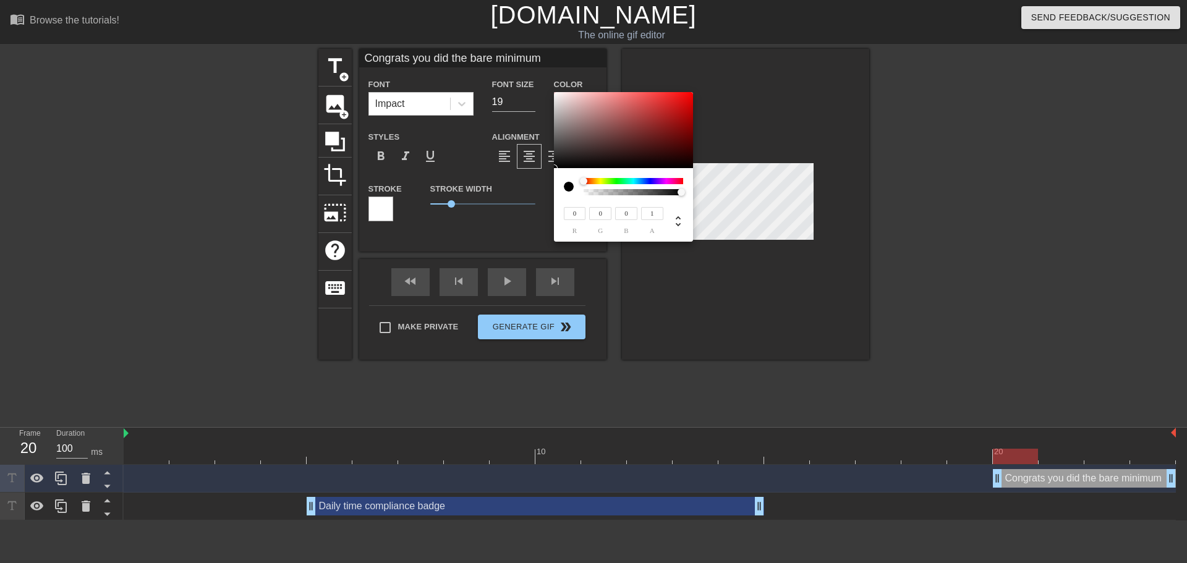
drag, startPoint x: 679, startPoint y: 195, endPoint x: 707, endPoint y: 198, distance: 28.0
click at [707, 198] on div "0 r 0 g 0 b 1 a" at bounding box center [593, 281] width 1187 height 563
click at [567, 186] on div at bounding box center [569, 187] width 10 height 10
click at [556, 93] on div at bounding box center [623, 130] width 139 height 77
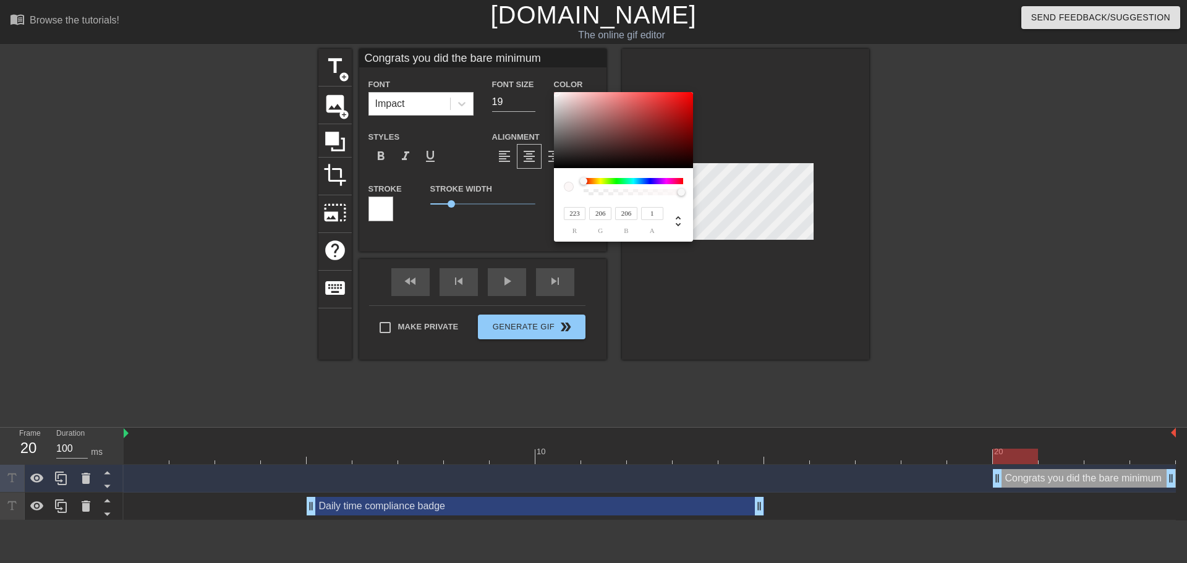
click at [564, 101] on div at bounding box center [623, 130] width 139 height 77
click at [589, 109] on div at bounding box center [623, 130] width 139 height 77
click at [615, 121] on div at bounding box center [623, 130] width 139 height 77
click at [571, 165] on div at bounding box center [623, 130] width 139 height 77
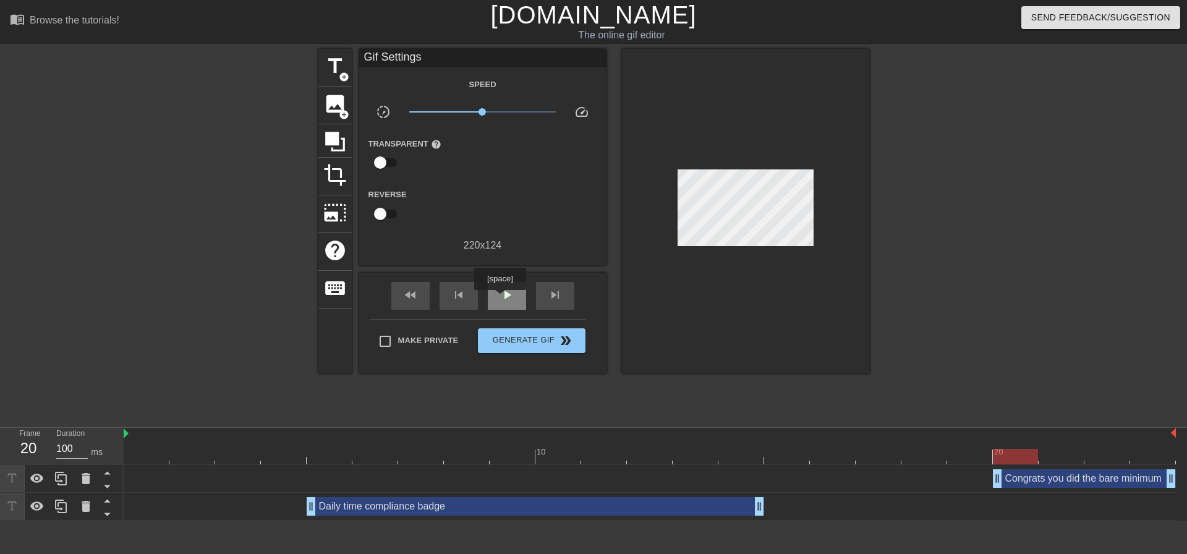
click at [499, 299] on span "play_arrow" at bounding box center [506, 294] width 15 height 15
click at [538, 338] on span "Generate Gif double_arrow" at bounding box center [531, 340] width 97 height 15
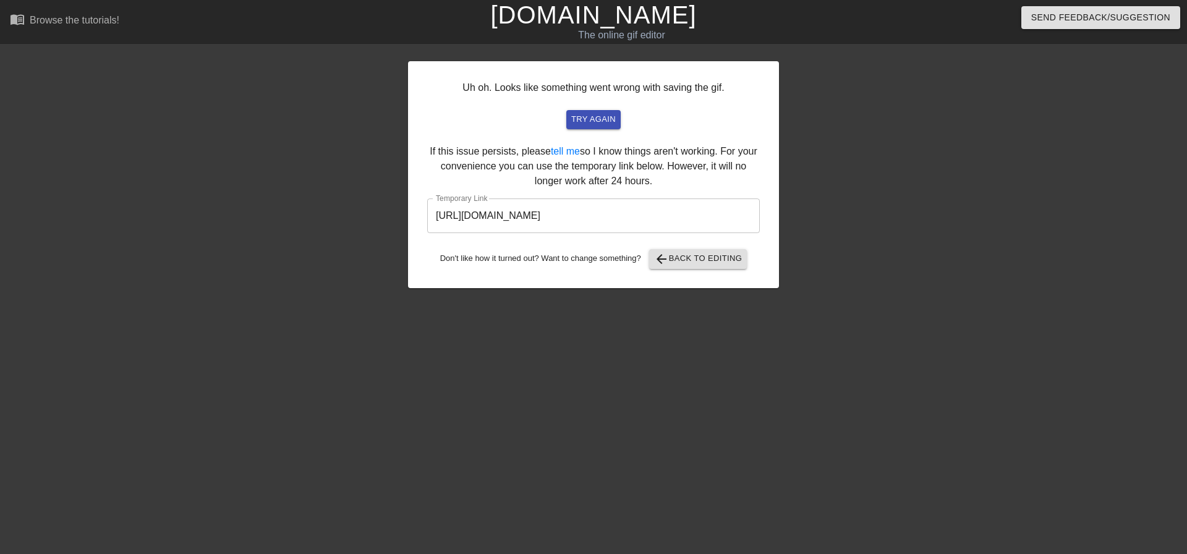
click at [666, 217] on input "https://www.gifntext.com/temp_generations/Nho73Ka9.gif" at bounding box center [593, 215] width 333 height 35
